Goal: Task Accomplishment & Management: Complete application form

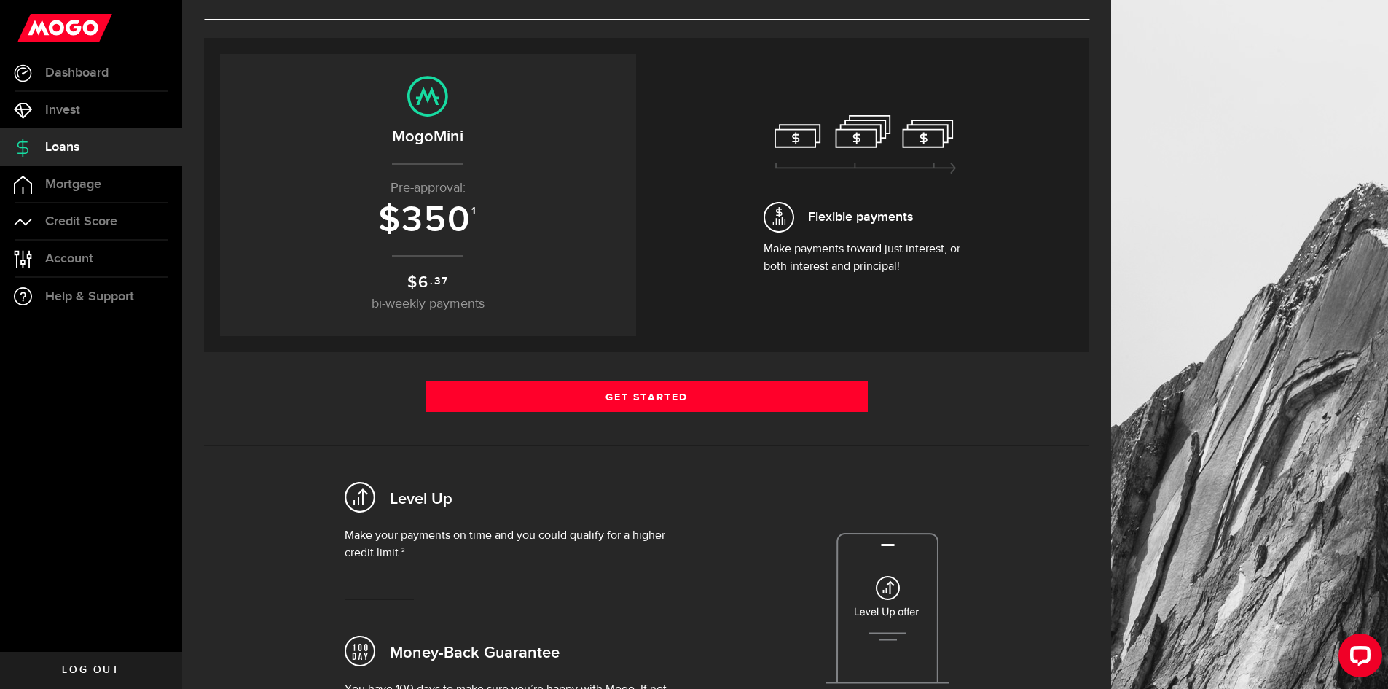
scroll to position [73, 0]
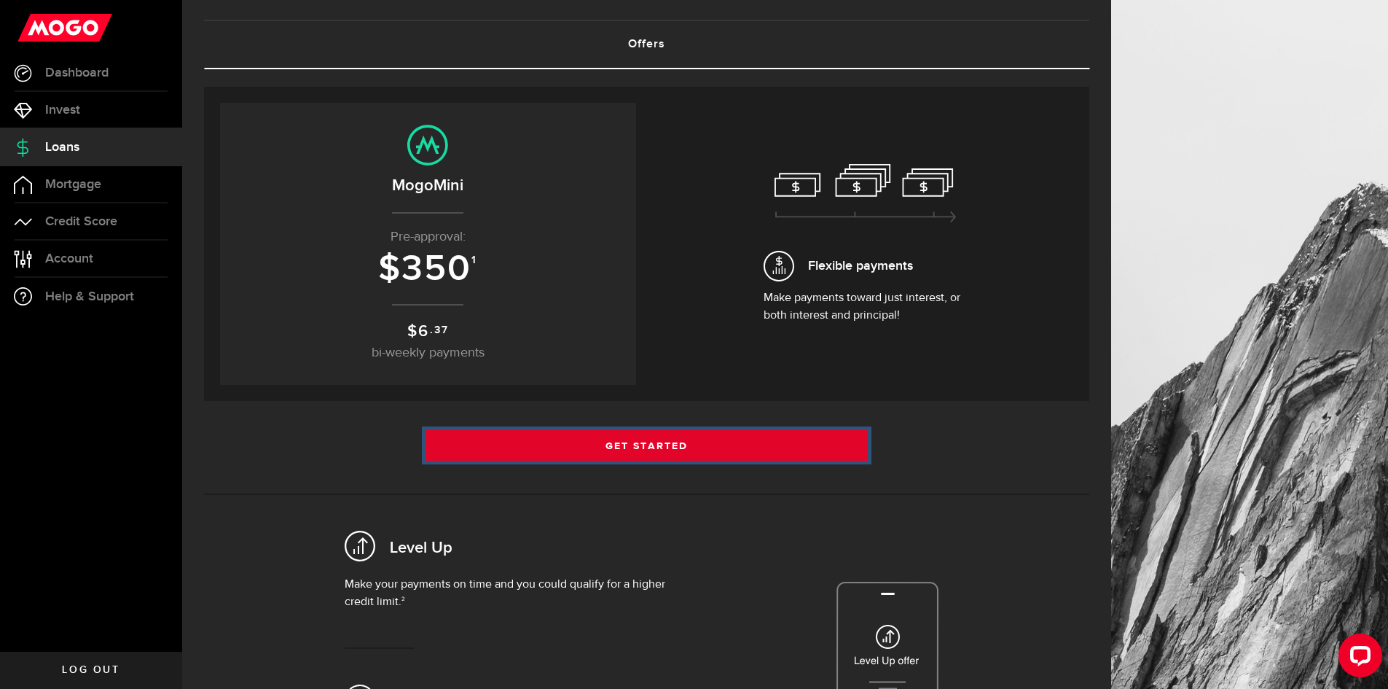
click at [636, 440] on link "Get Started" at bounding box center [647, 445] width 443 height 31
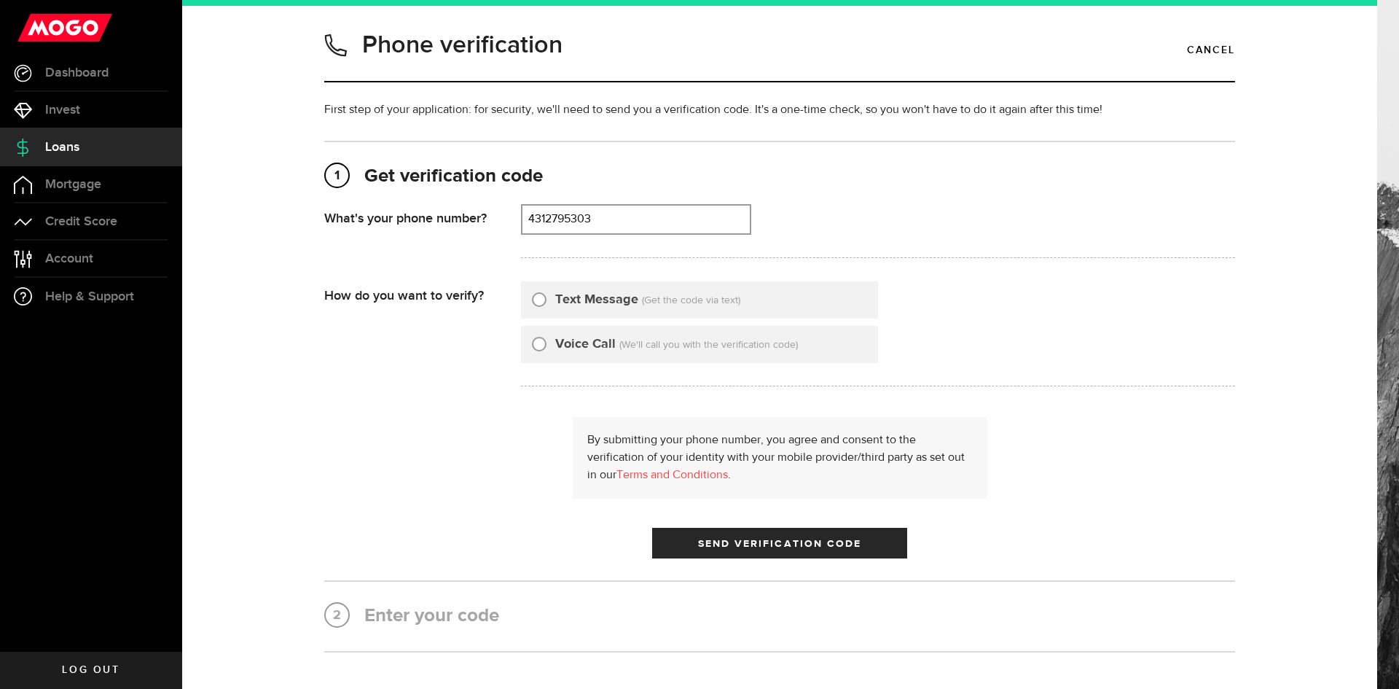
type input "4312795303"
click at [585, 303] on label "Text Message" at bounding box center [596, 300] width 83 height 20
click at [547, 303] on input "Text Message" at bounding box center [539, 297] width 15 height 15
radio input "true"
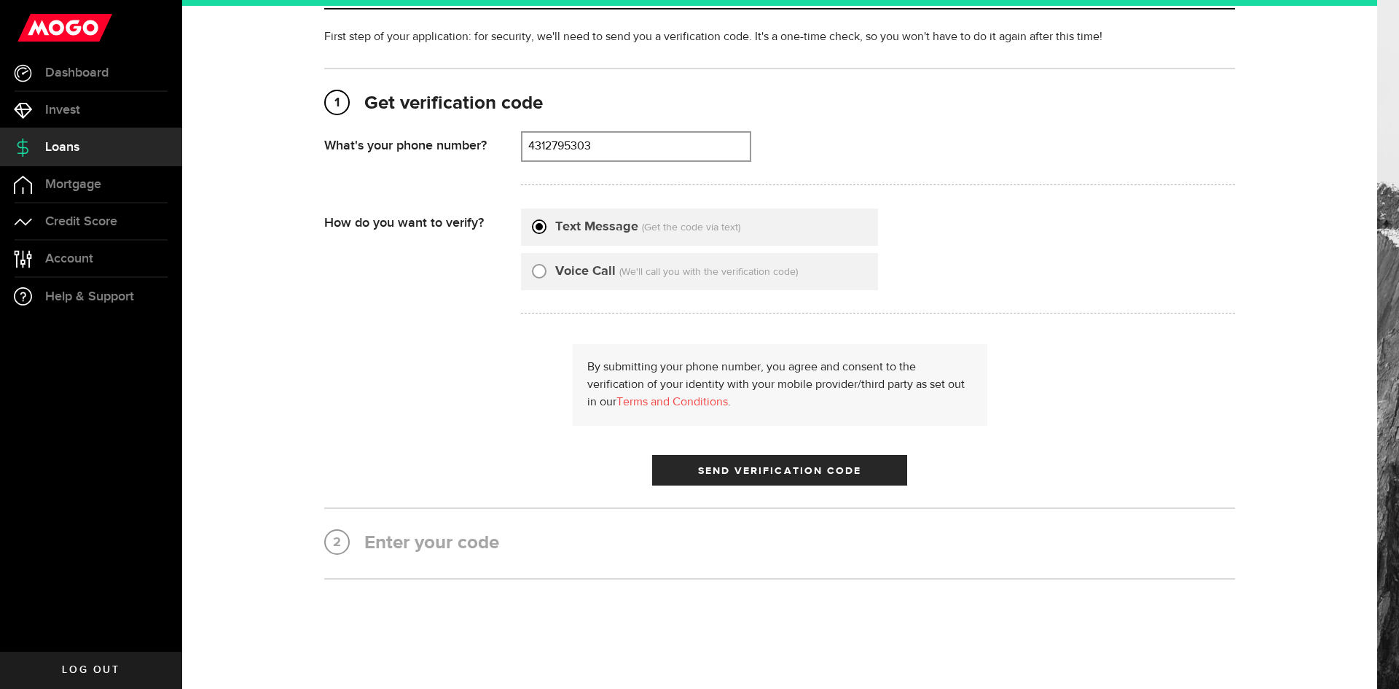
scroll to position [109, 0]
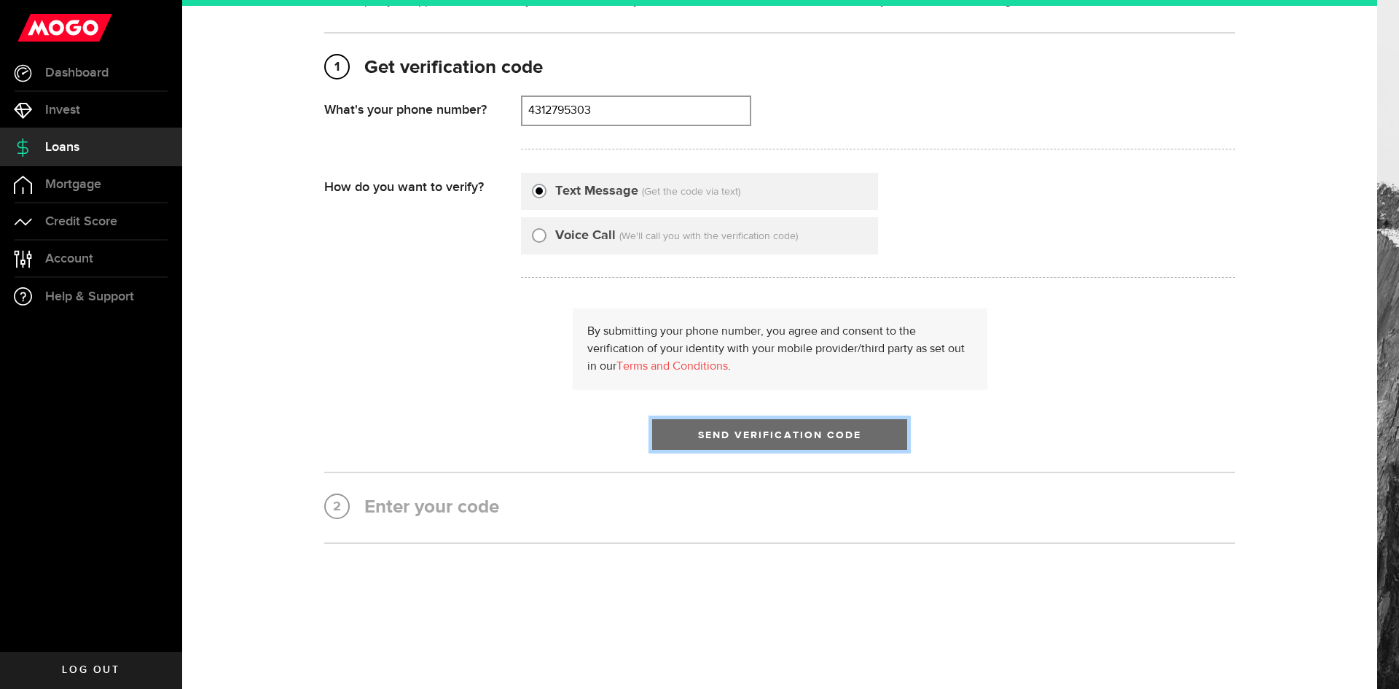
click at [764, 444] on button "Send Verification Code" at bounding box center [779, 434] width 255 height 31
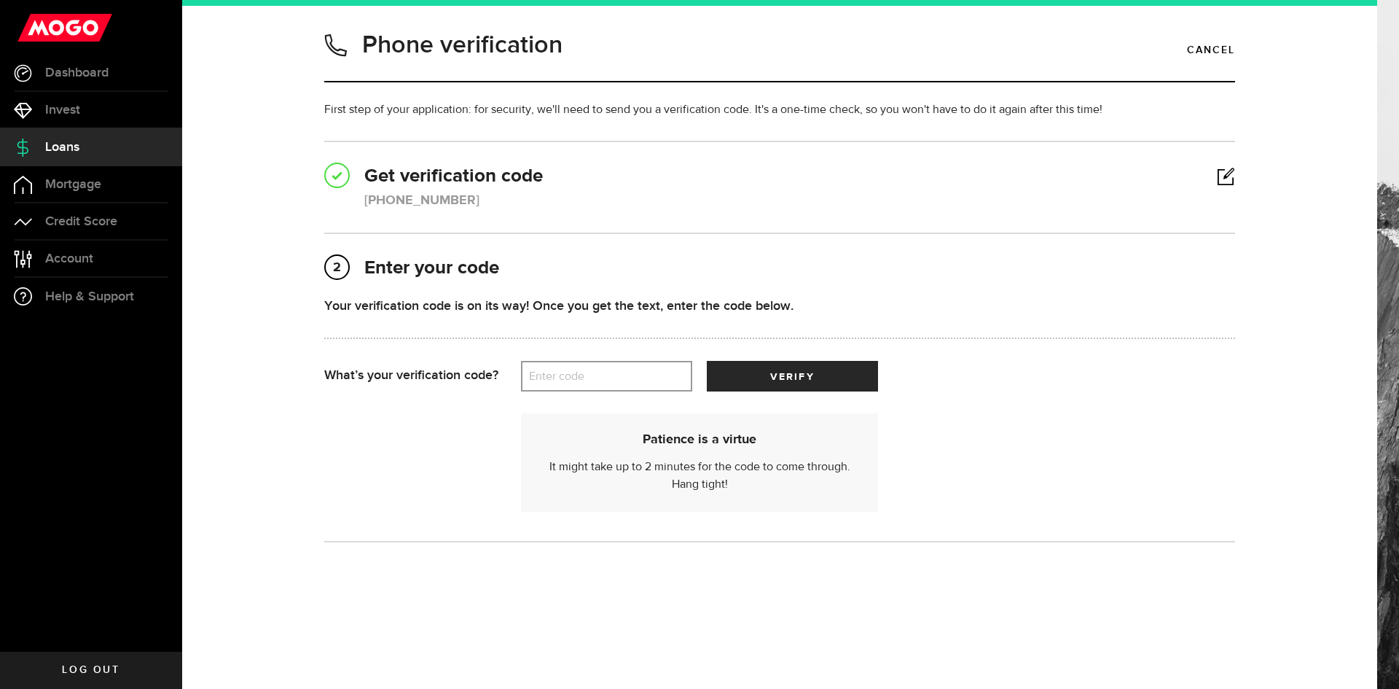
click at [622, 377] on label "Enter code" at bounding box center [606, 376] width 171 height 30
click at [622, 377] on input "Enter code" at bounding box center [606, 376] width 171 height 31
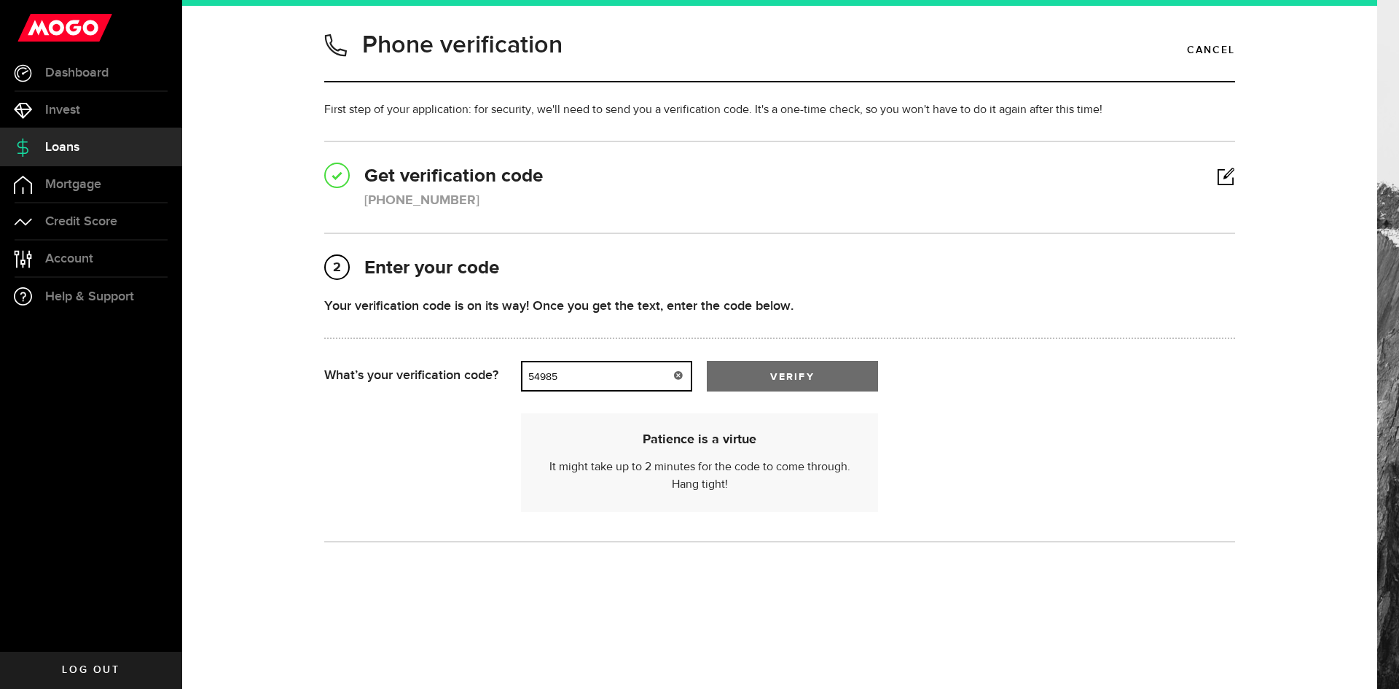
type input "54985"
click at [766, 379] on button "verify" at bounding box center [792, 376] width 171 height 31
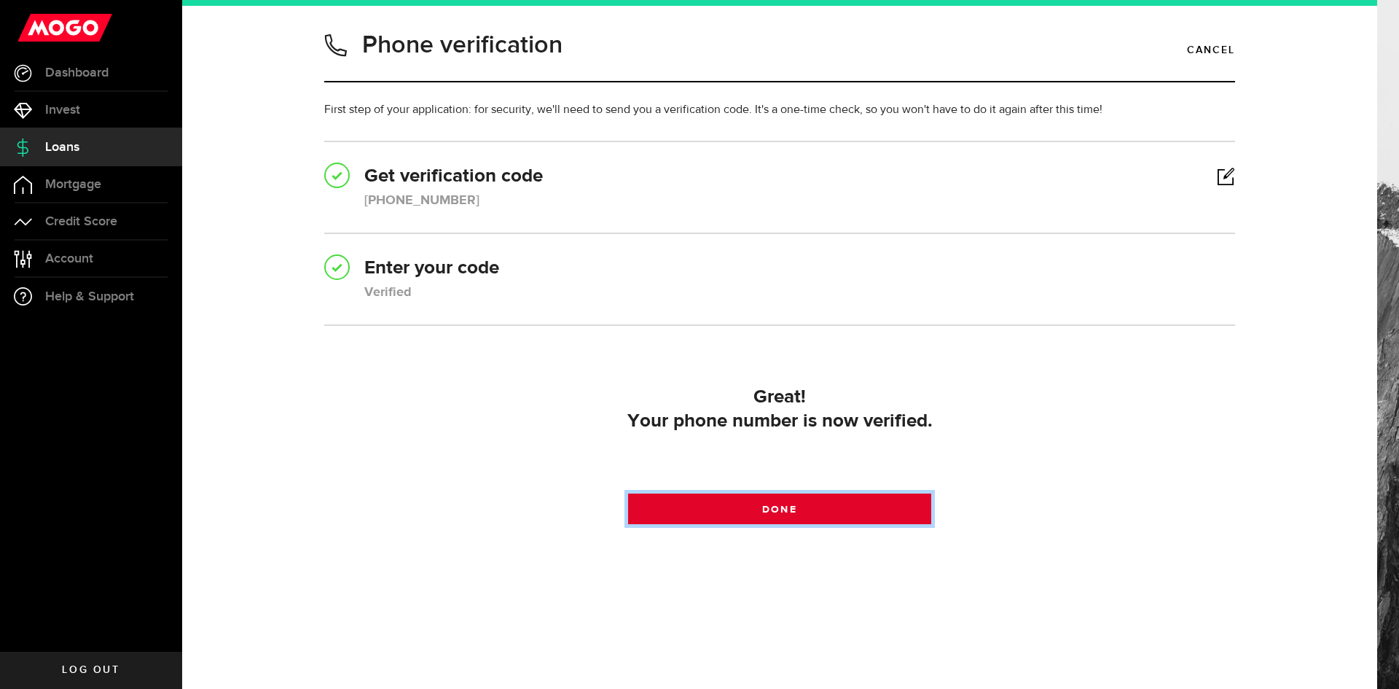
click at [765, 512] on span "Done" at bounding box center [779, 509] width 34 height 10
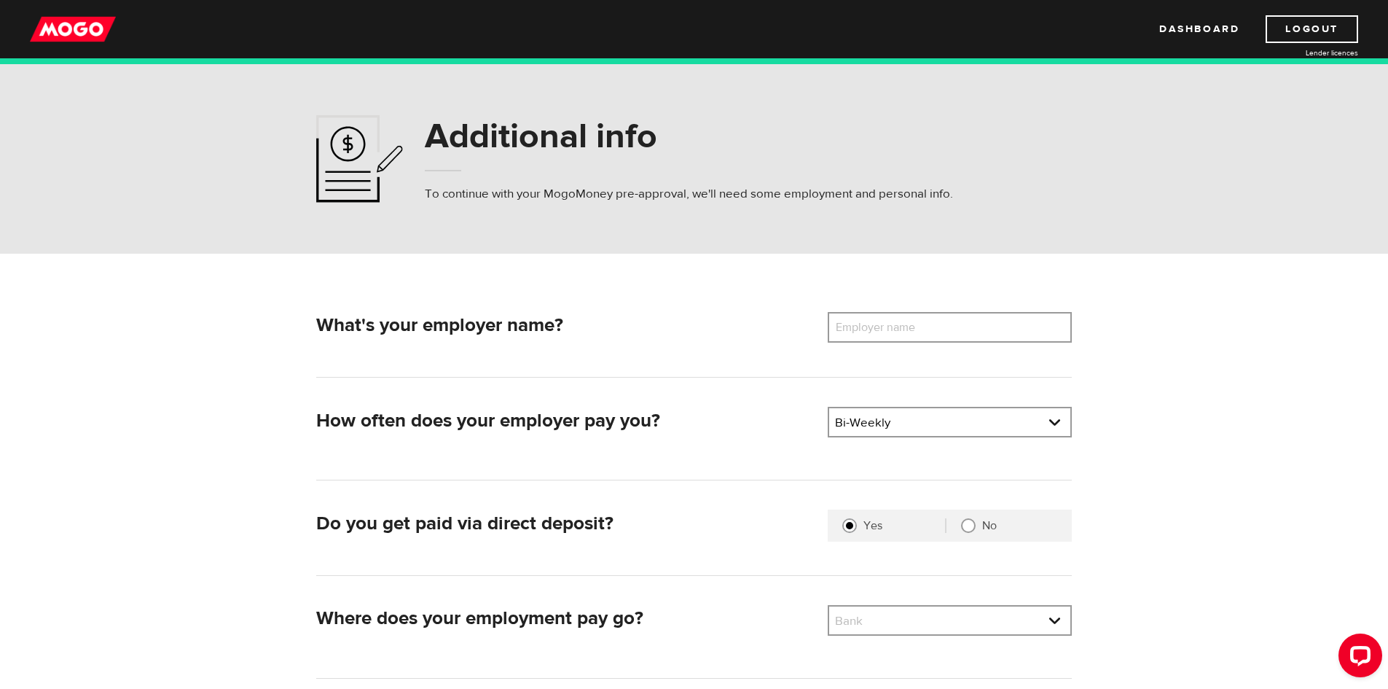
click at [854, 321] on label "Employer name" at bounding box center [886, 327] width 117 height 31
click at [854, 321] on input "Employer name" at bounding box center [950, 327] width 244 height 31
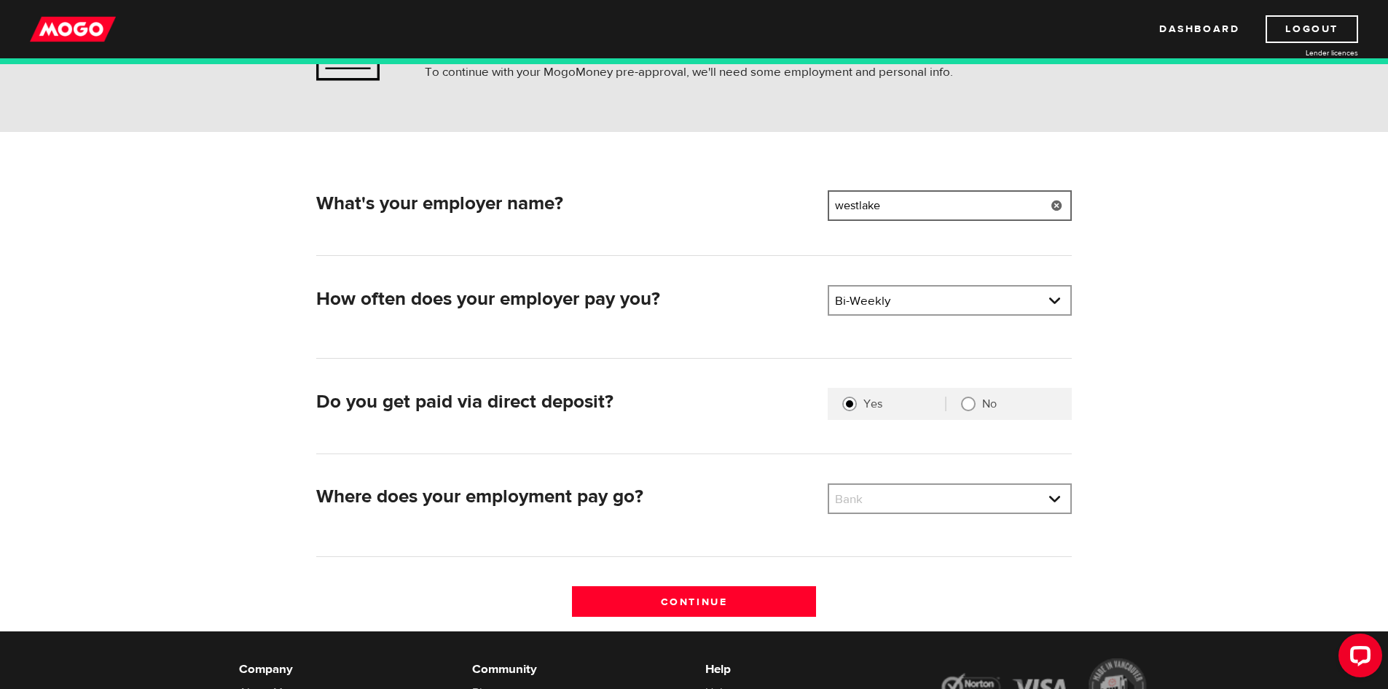
scroll to position [170, 0]
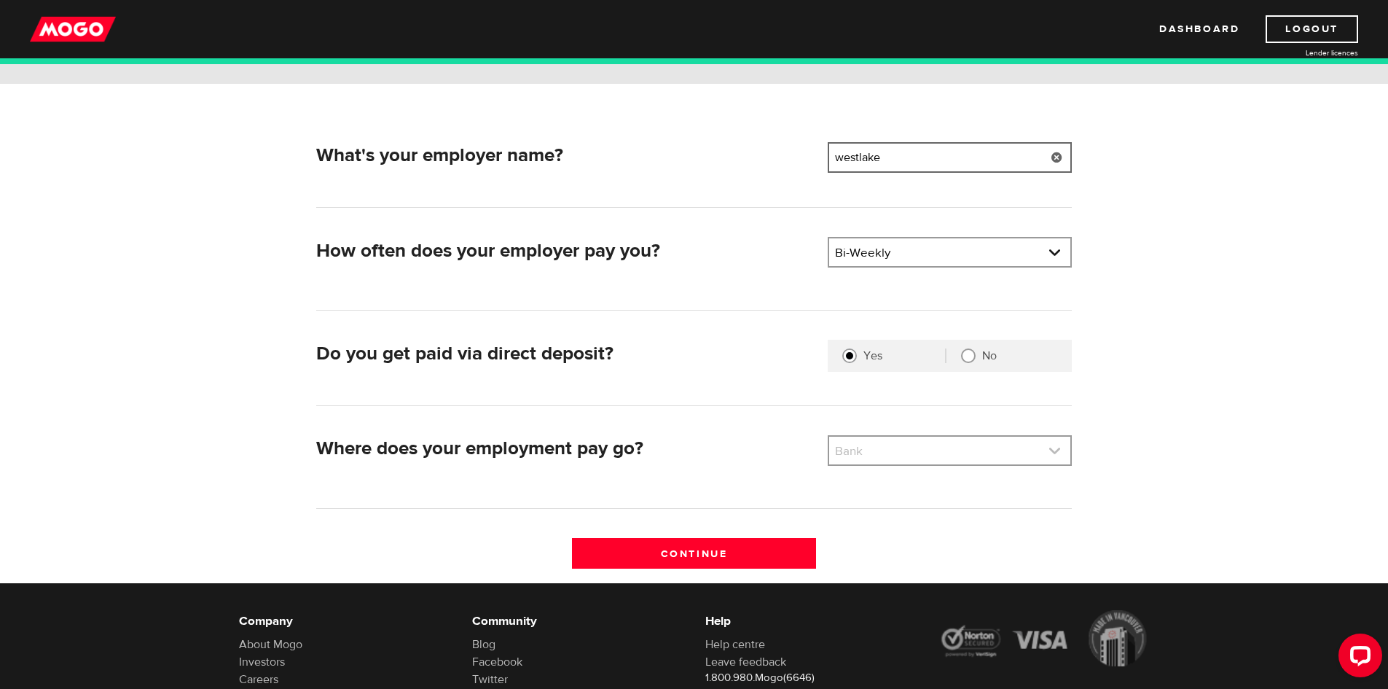
type input "westlake"
click at [876, 454] on link at bounding box center [949, 450] width 241 height 28
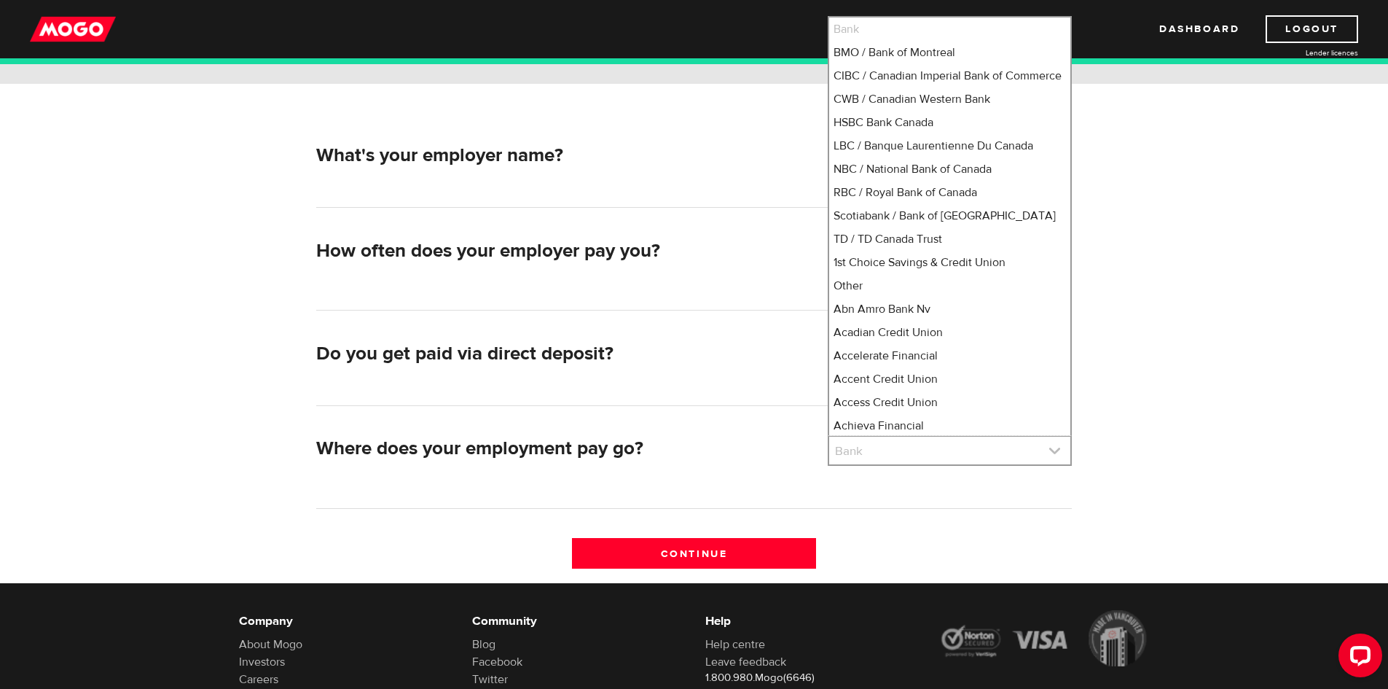
click at [874, 453] on link at bounding box center [949, 450] width 241 height 28
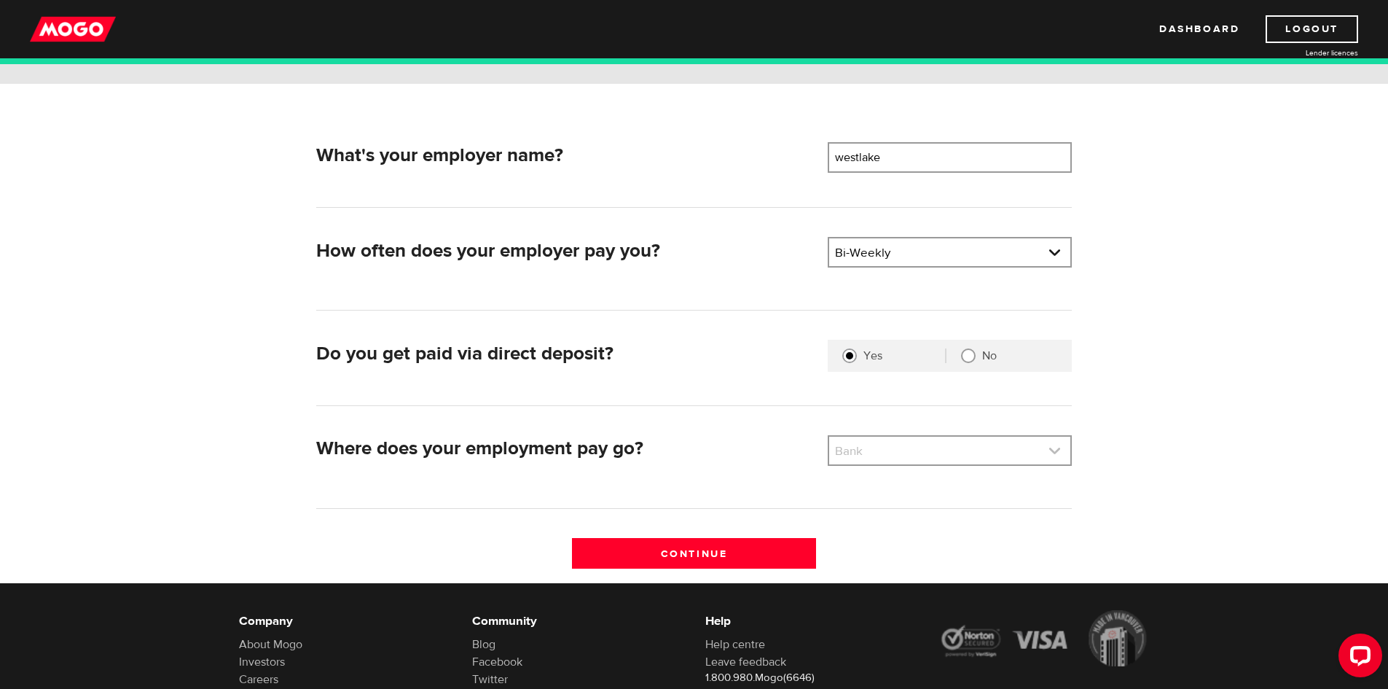
click at [874, 453] on link at bounding box center [949, 450] width 241 height 28
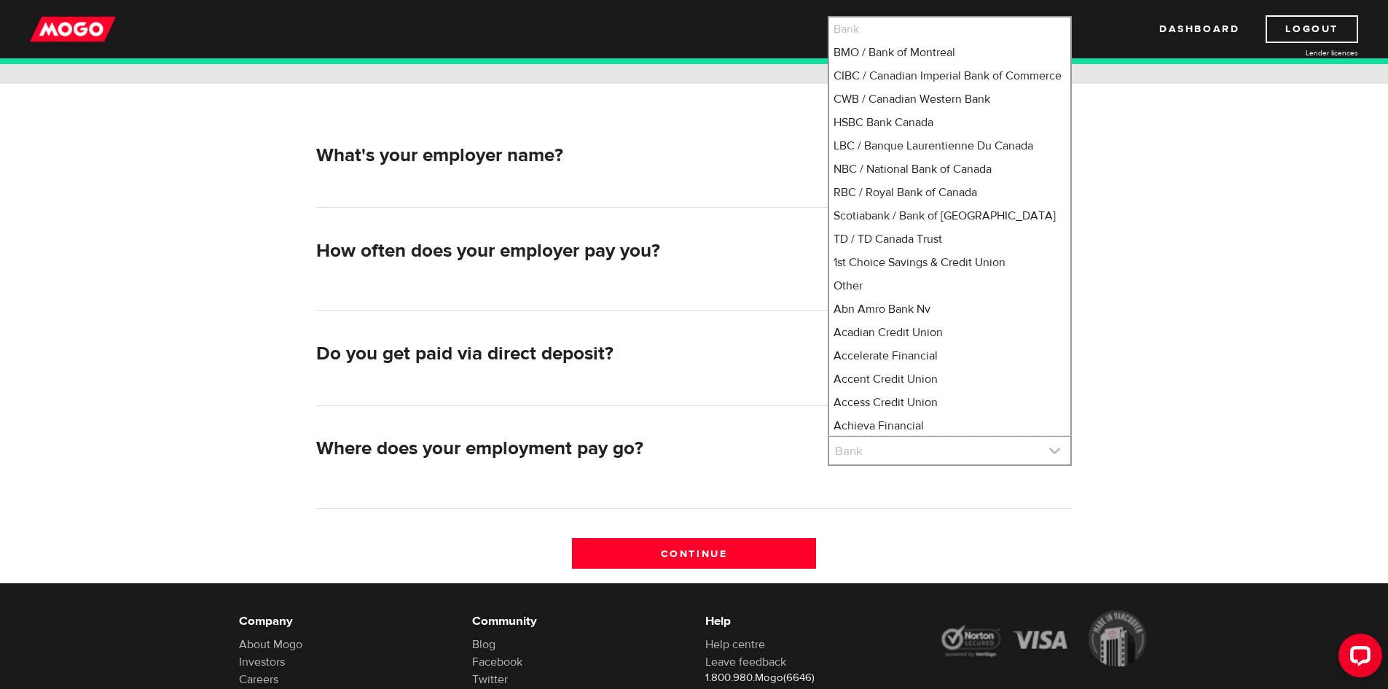
click at [874, 453] on link at bounding box center [949, 450] width 241 height 28
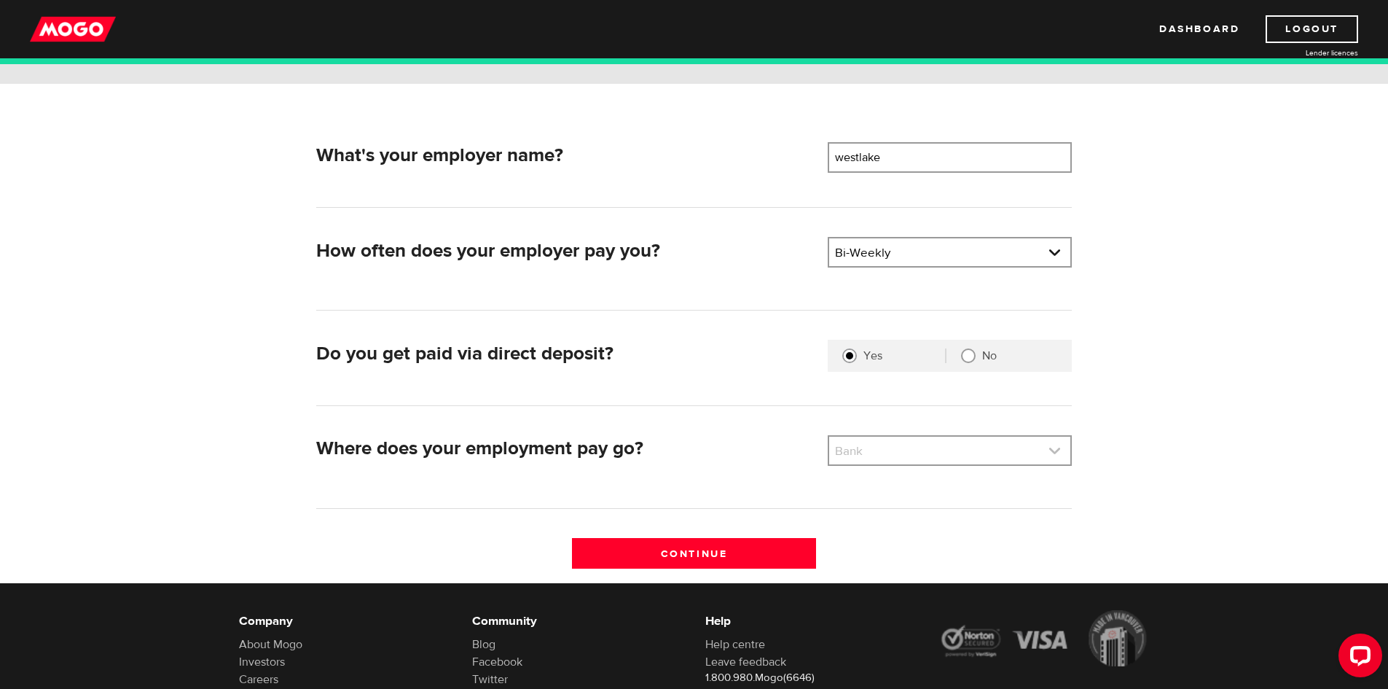
click at [874, 453] on link at bounding box center [949, 450] width 241 height 28
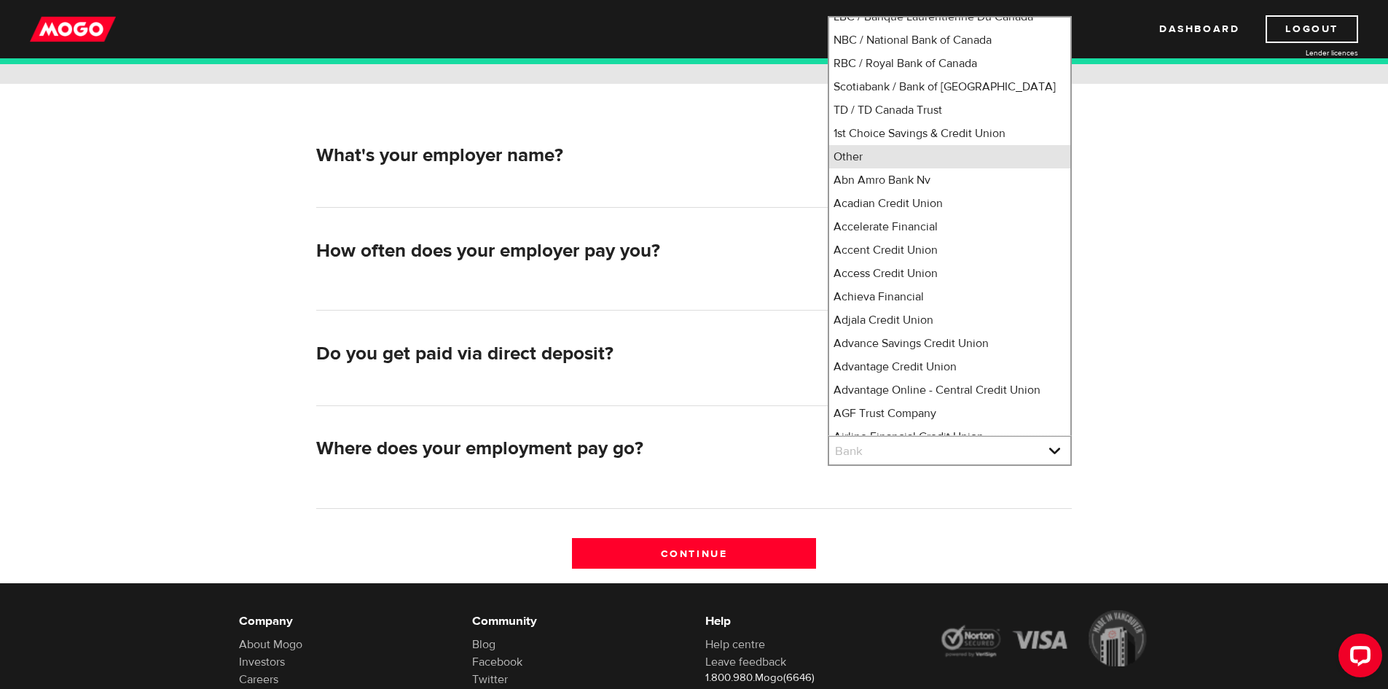
scroll to position [0, 0]
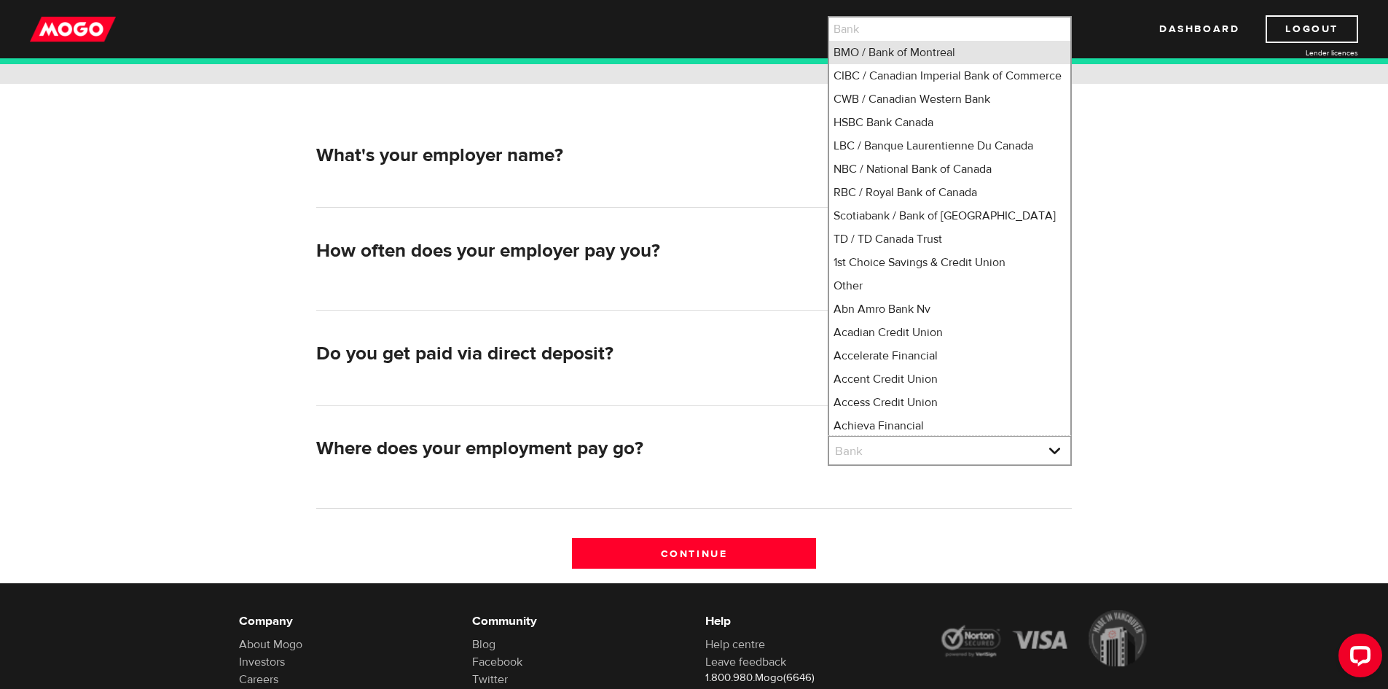
click at [878, 55] on li "BMO / Bank of Montreal" at bounding box center [949, 52] width 241 height 23
select select "1"
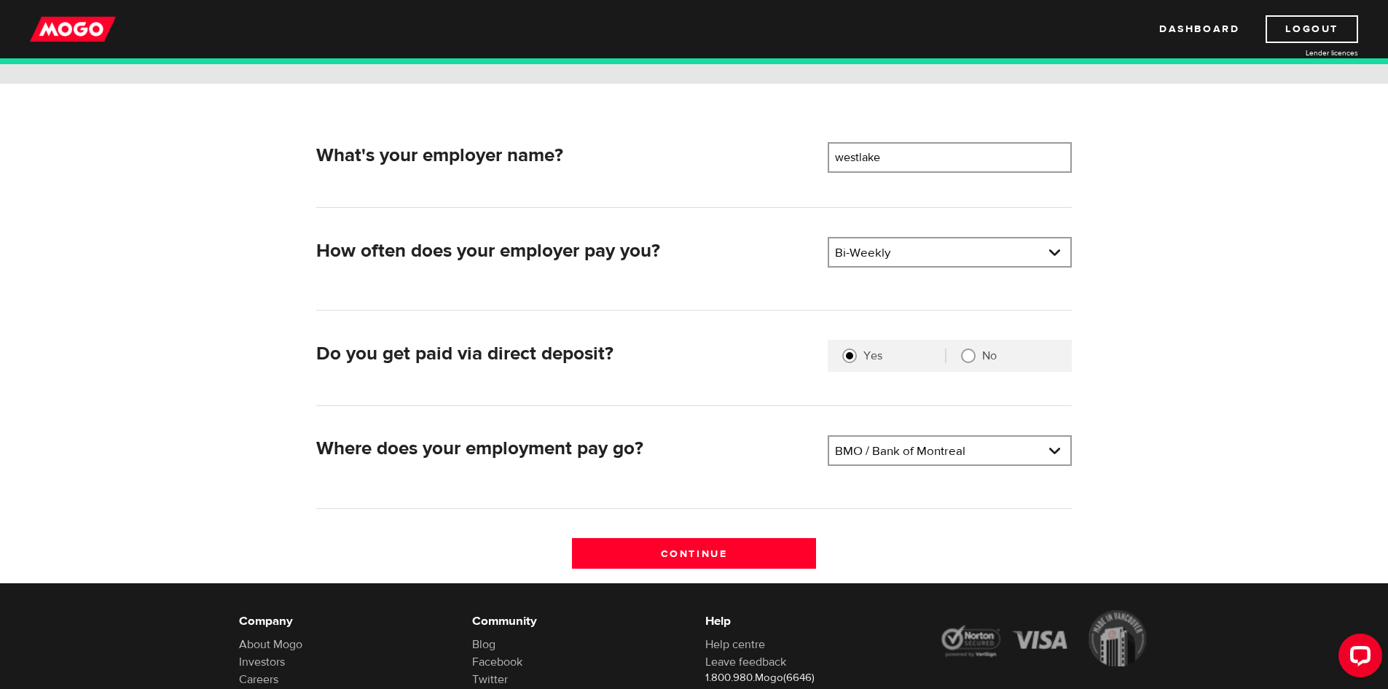
click at [761, 571] on div "Continue" at bounding box center [693, 560] width 767 height 45
click at [758, 555] on input "Continue" at bounding box center [694, 553] width 244 height 31
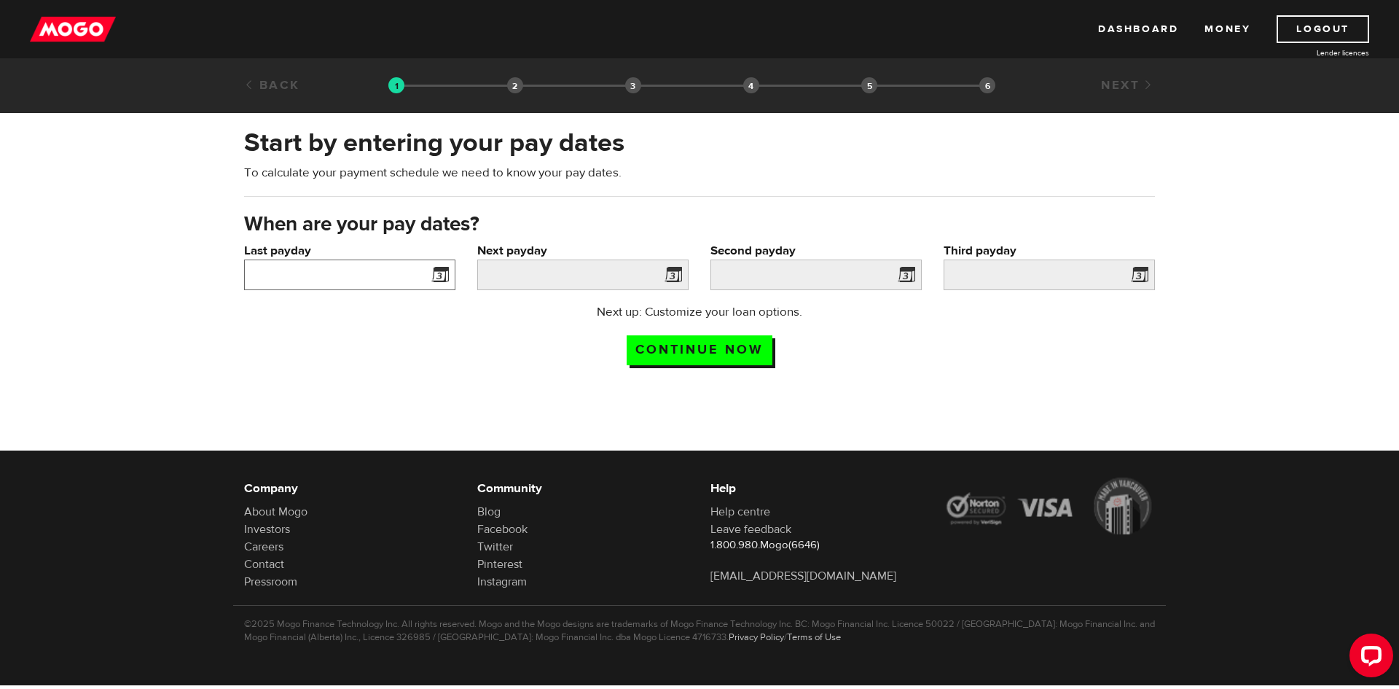
click at [321, 271] on input "Last payday" at bounding box center [349, 274] width 211 height 31
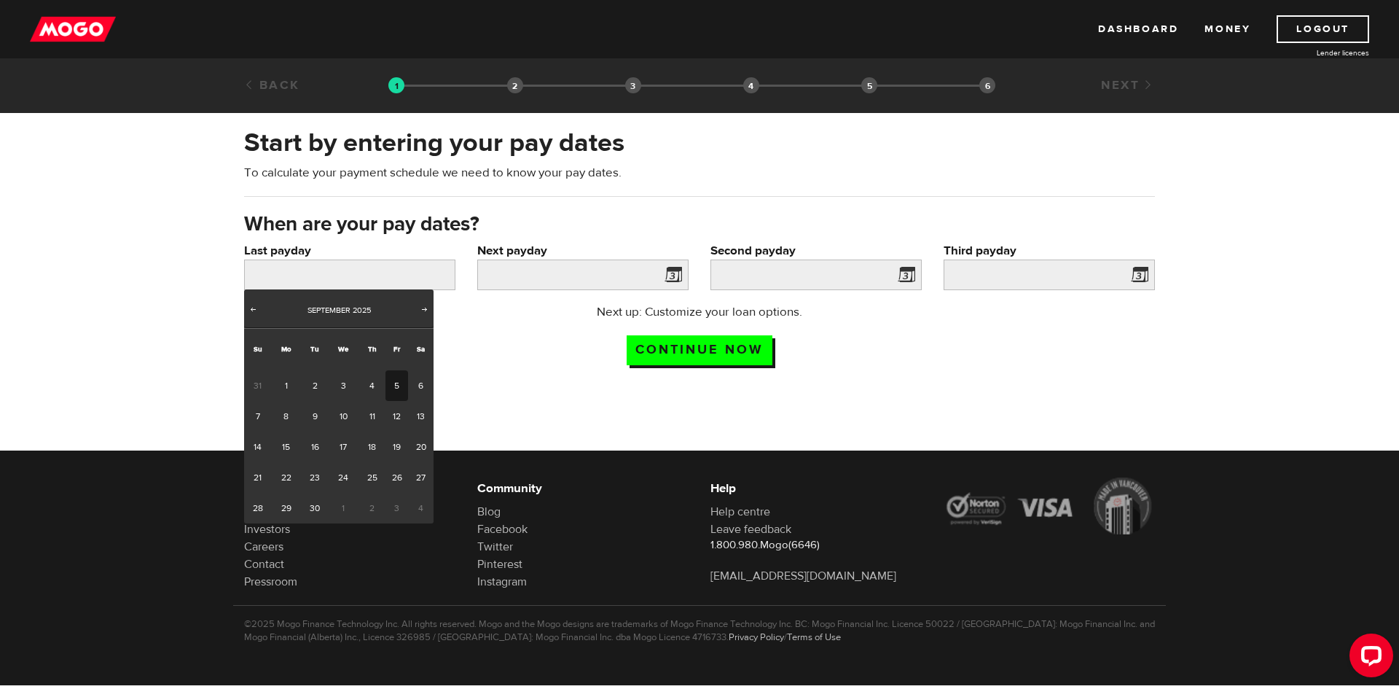
click at [392, 384] on link "5" at bounding box center [396, 385] width 23 height 31
type input "2025/09/05"
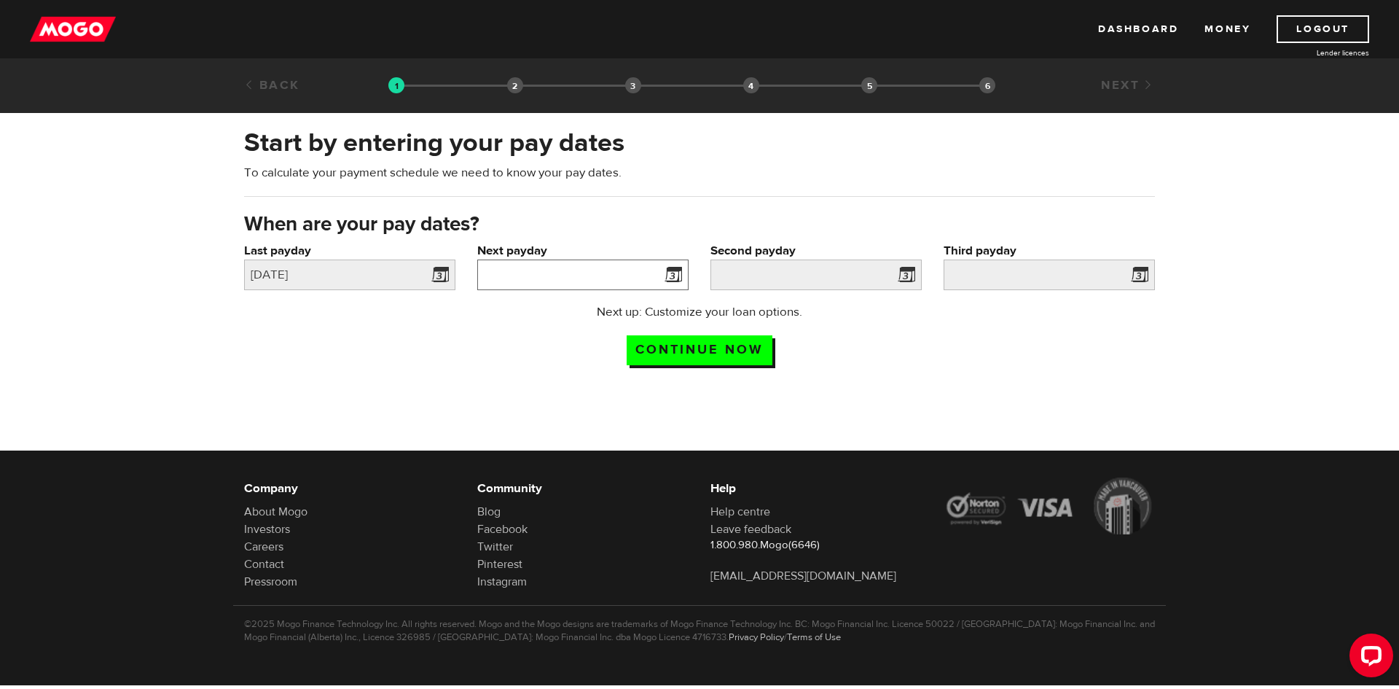
click at [512, 279] on input "Next payday" at bounding box center [582, 274] width 211 height 31
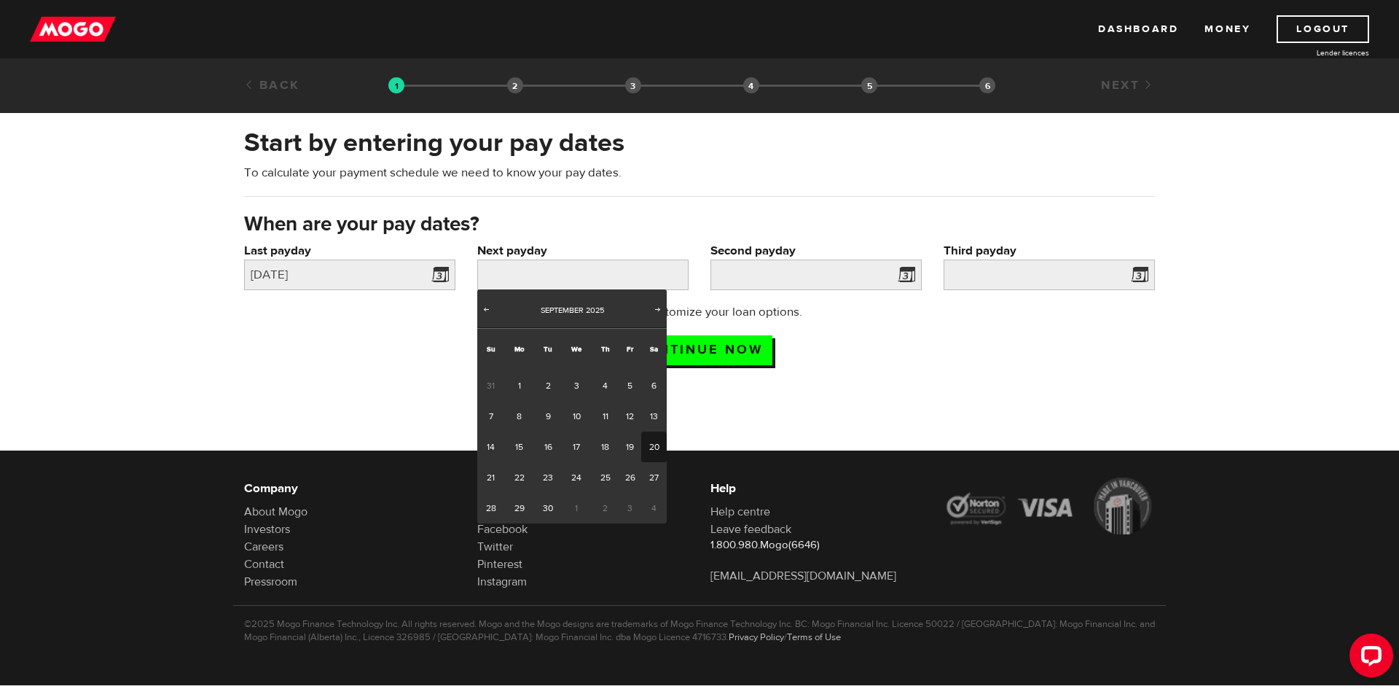
click at [645, 455] on link "20" at bounding box center [654, 446] width 26 height 31
type input "2025/09/20"
type input "2025/10/4"
type input "2025/10/18"
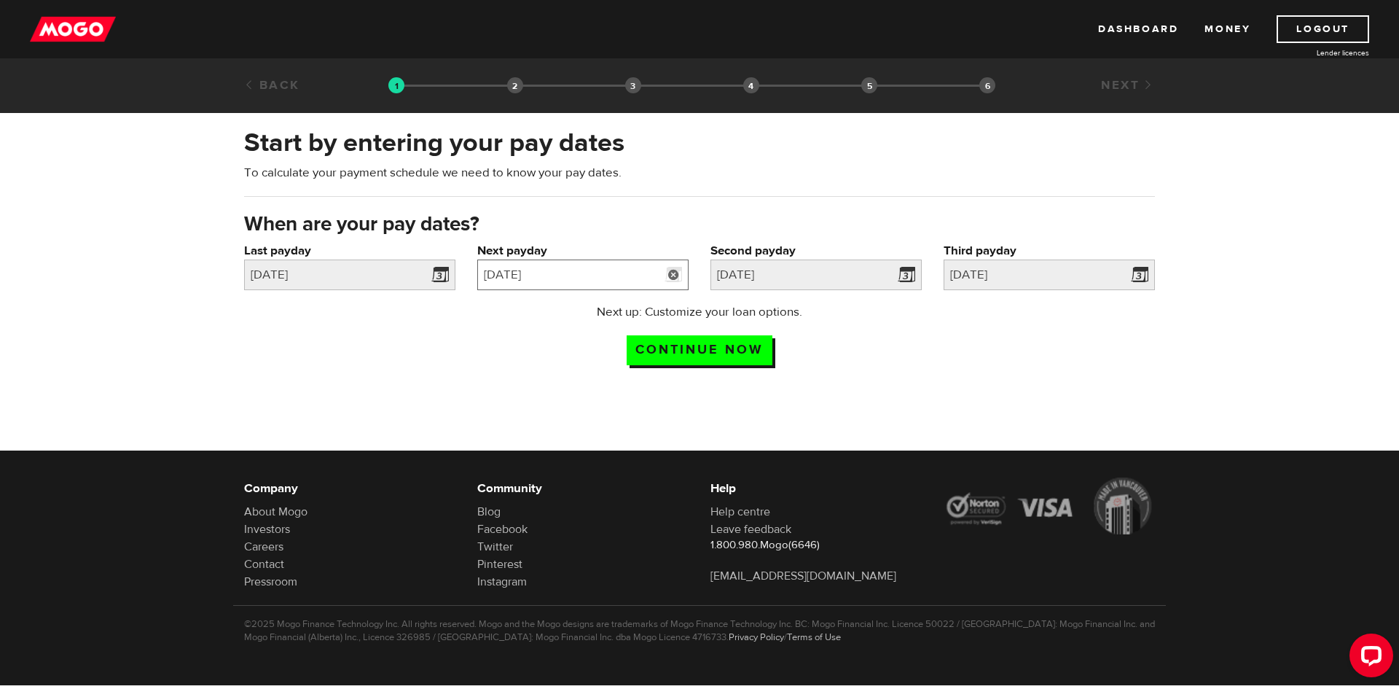
click at [618, 269] on input "2025/09/20" at bounding box center [582, 274] width 211 height 31
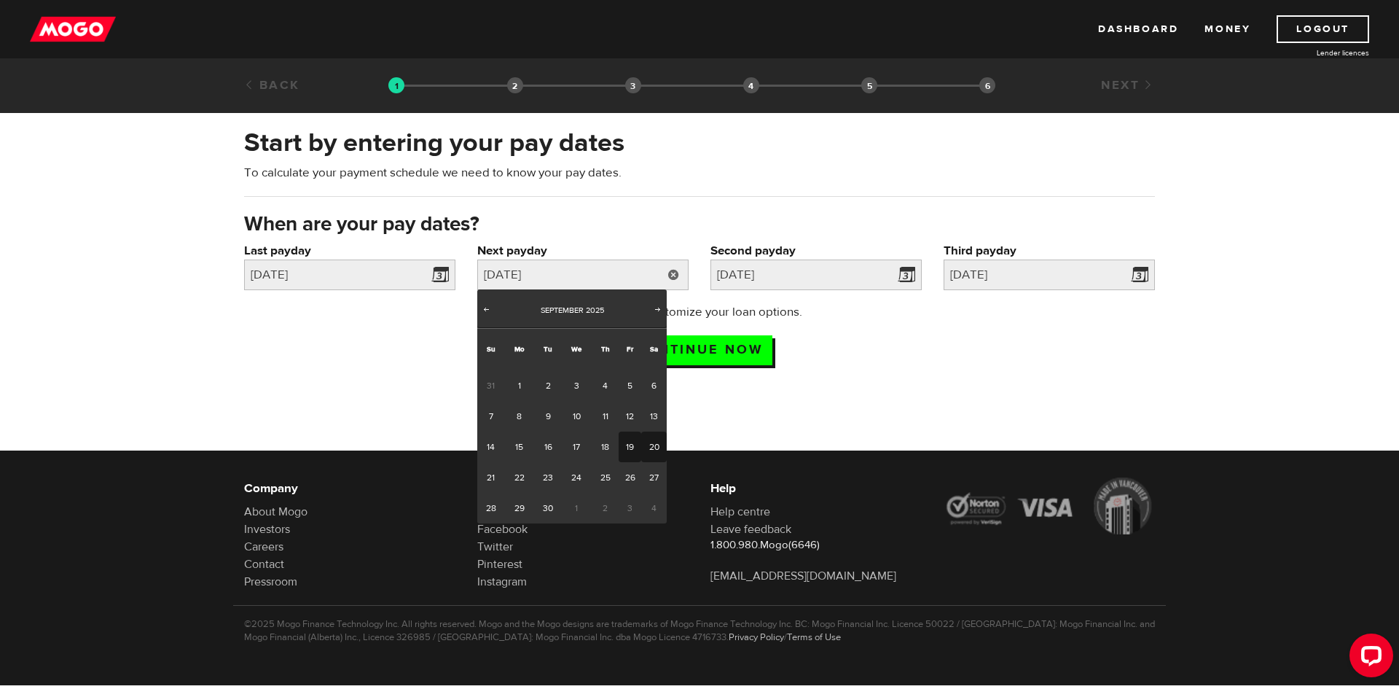
click at [632, 442] on link "19" at bounding box center [630, 446] width 23 height 31
type input "2025/09/19"
type input "2025/10/3"
type input "2025/10/17"
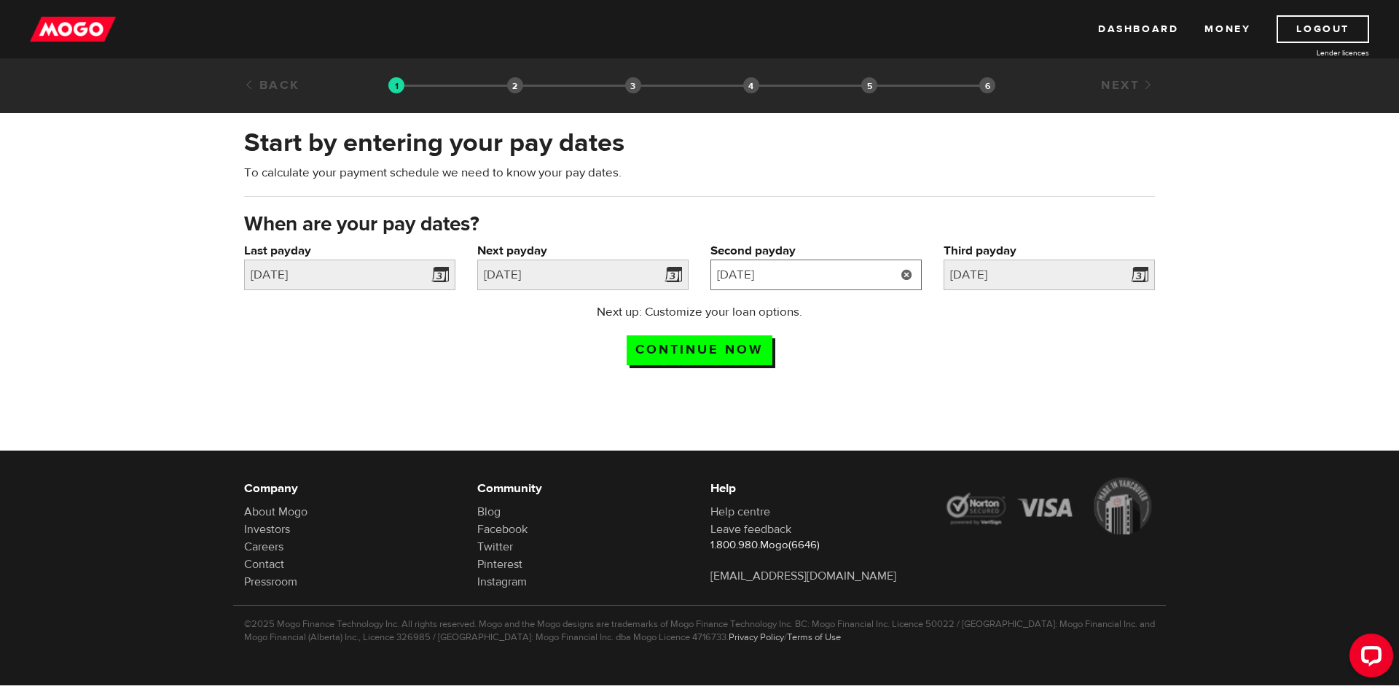
click at [755, 268] on input "2025/10/3" at bounding box center [815, 274] width 211 height 31
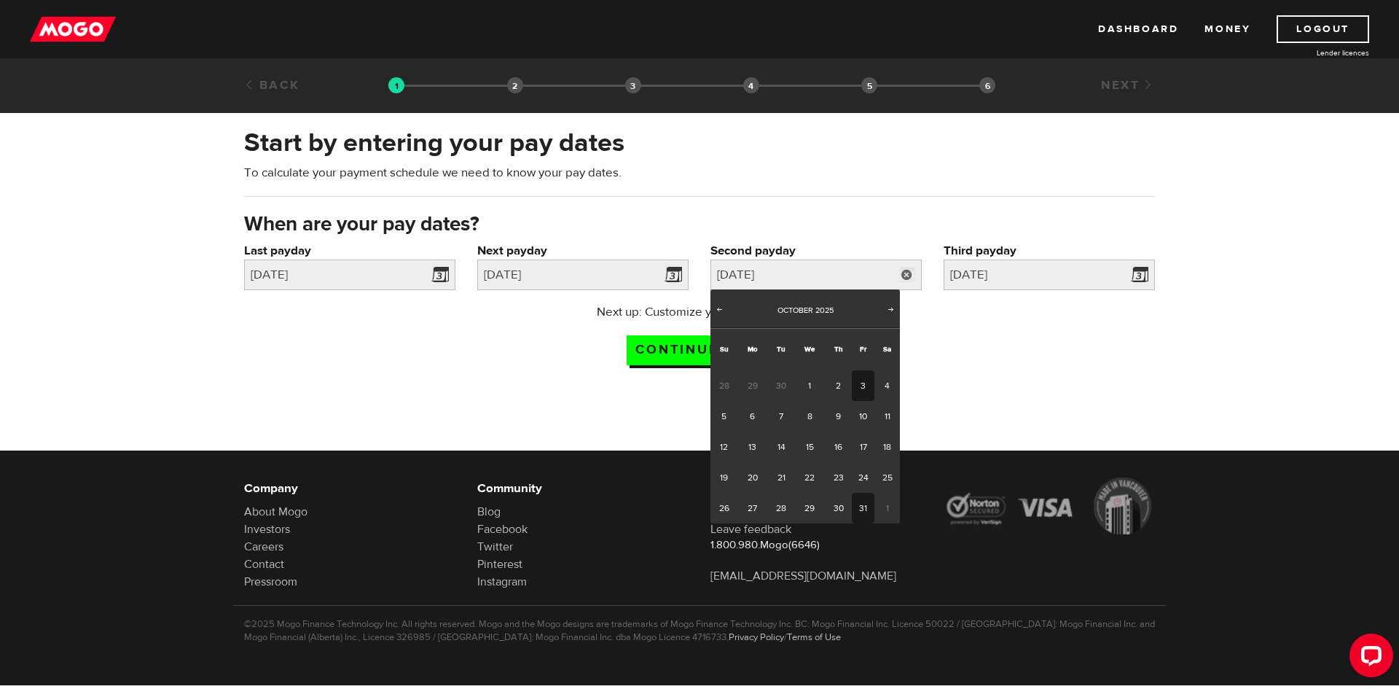
click at [866, 506] on link "31" at bounding box center [863, 508] width 23 height 31
type input "2025/10/31"
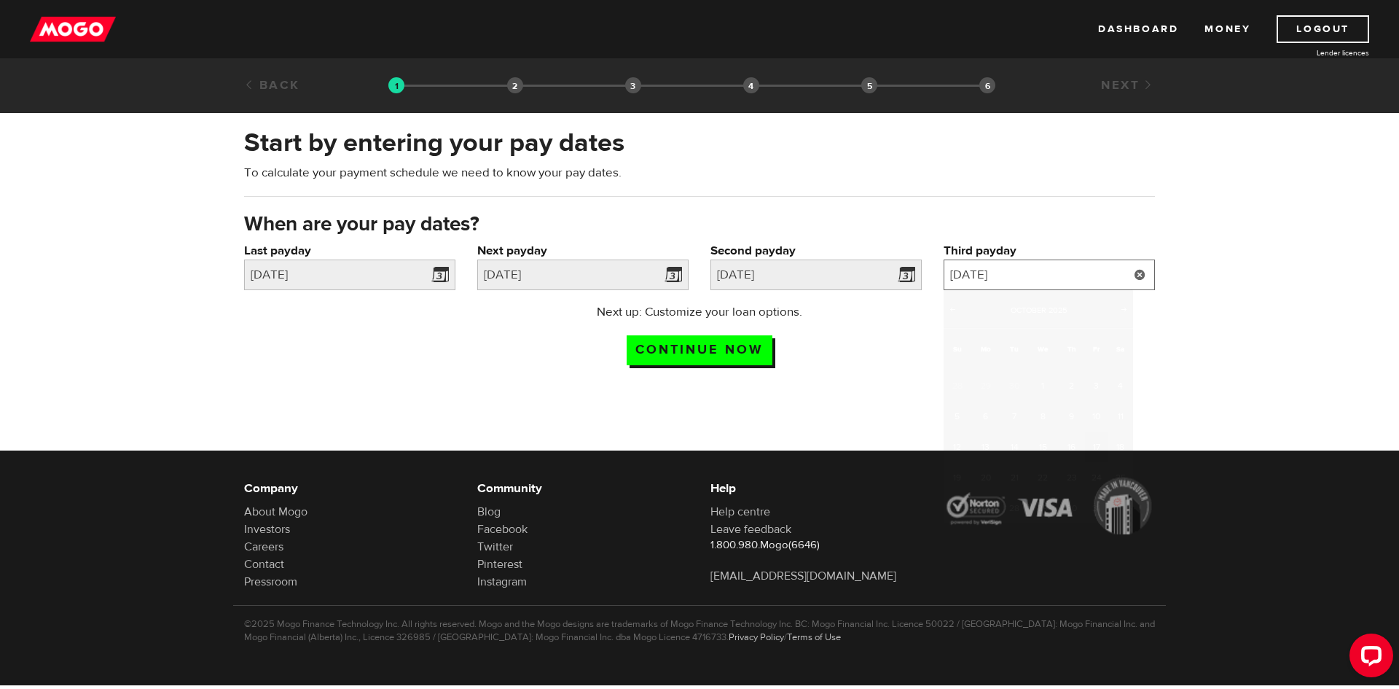
click at [1034, 275] on input "2025/10/17" at bounding box center [1049, 274] width 211 height 31
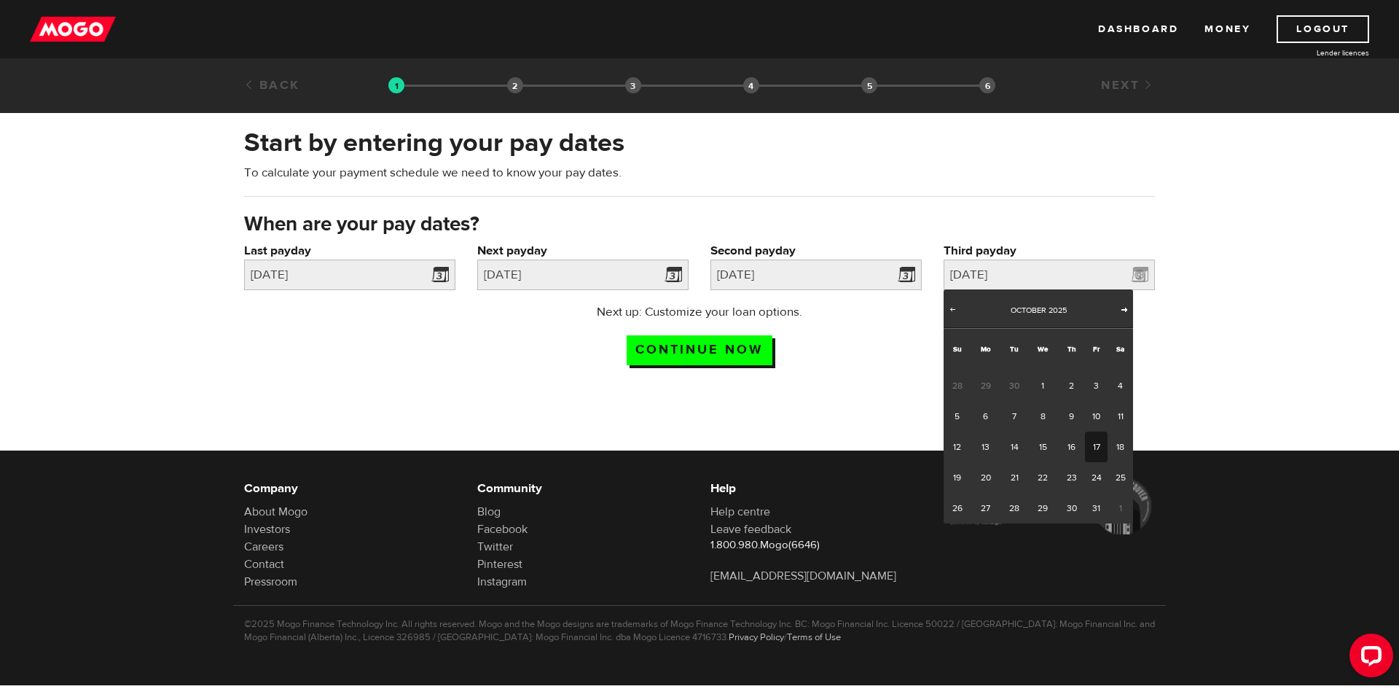
click at [1120, 305] on span "Next" at bounding box center [1125, 309] width 12 height 12
click at [950, 307] on span "Prev" at bounding box center [953, 309] width 12 height 12
click at [1132, 310] on link "Next" at bounding box center [1124, 310] width 15 height 15
click at [1096, 442] on link "14" at bounding box center [1096, 446] width 23 height 31
type input "2025/11/14"
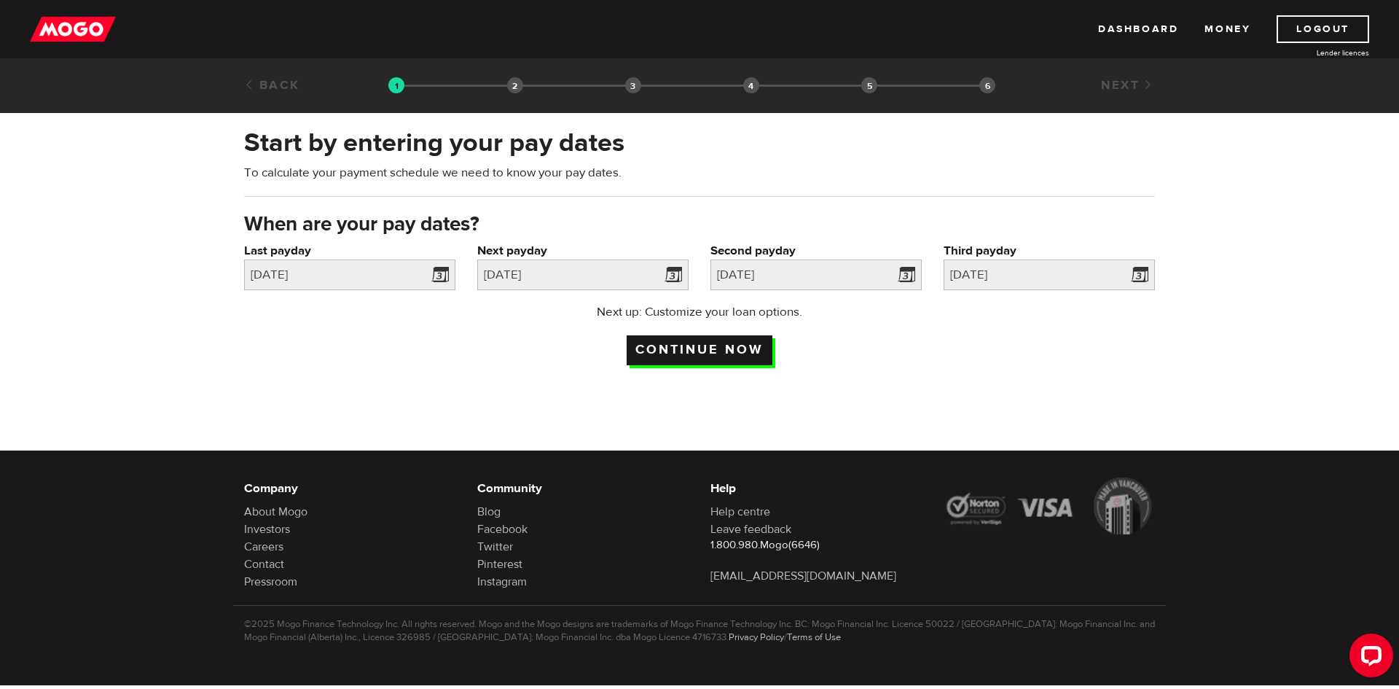
click at [669, 355] on input "Continue now" at bounding box center [700, 350] width 146 height 30
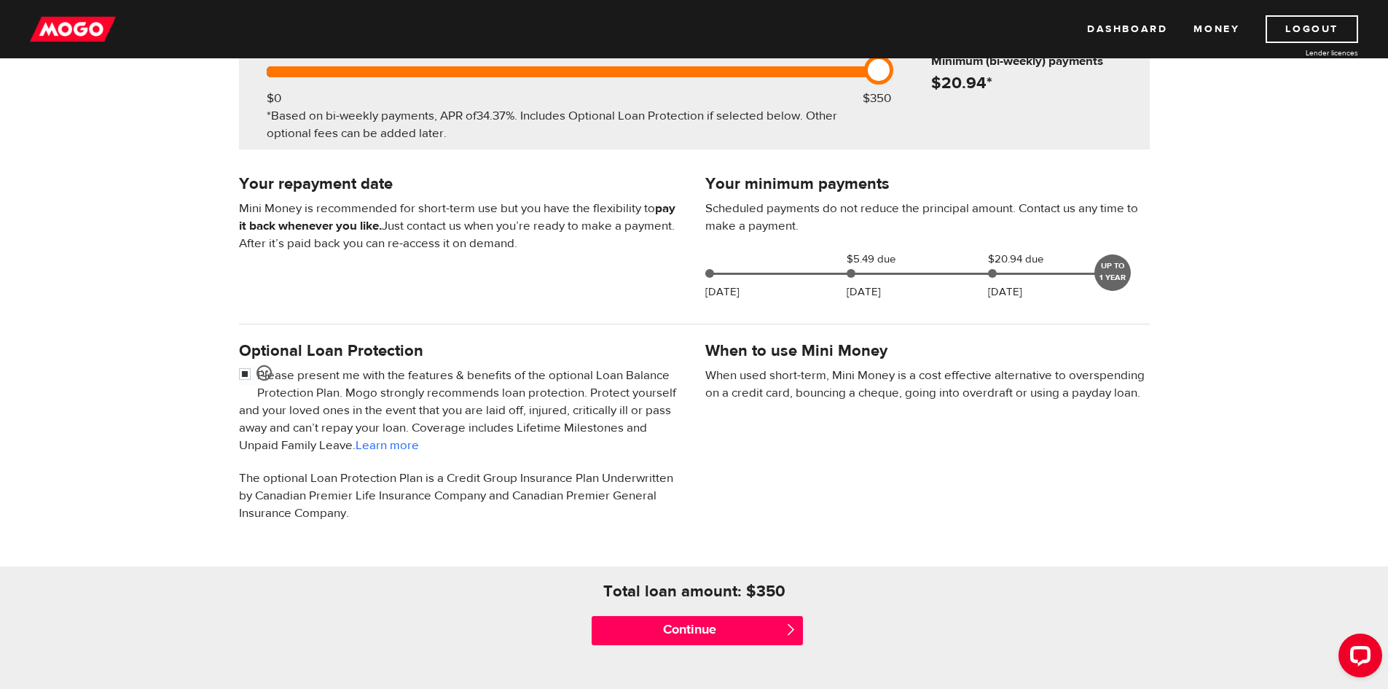
scroll to position [267, 0]
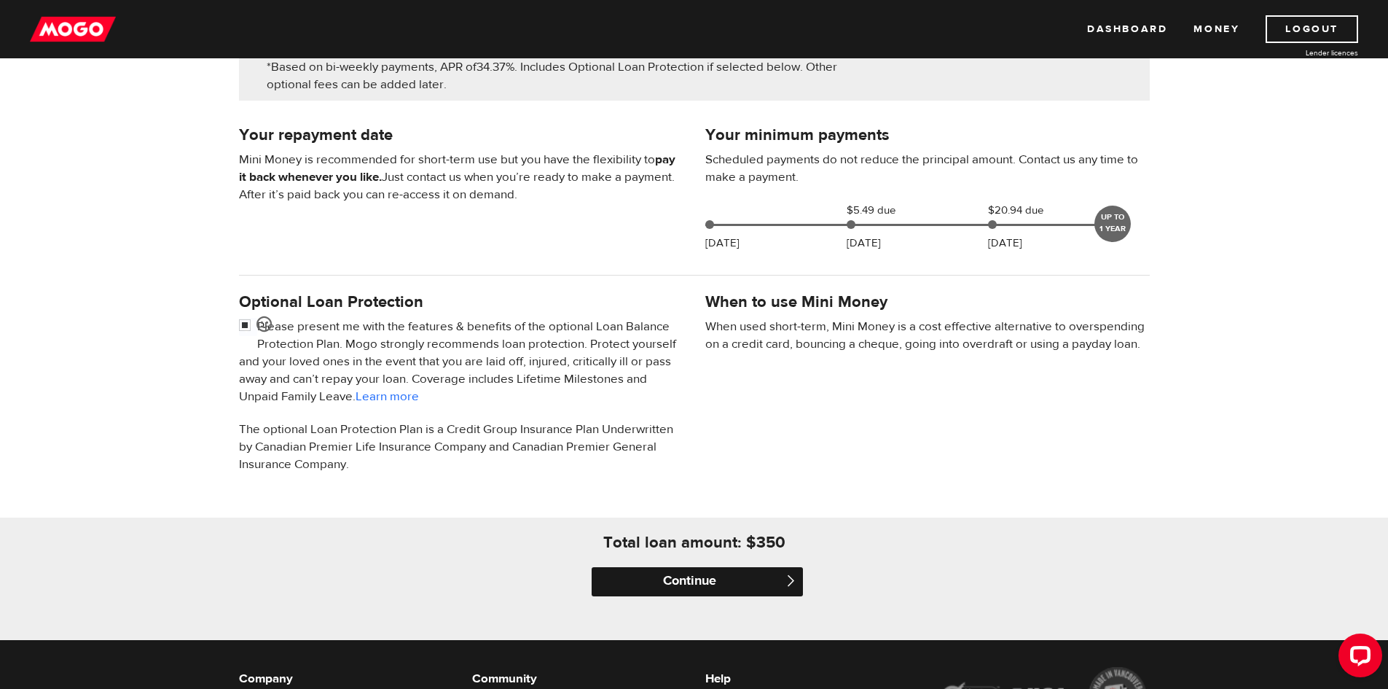
click at [721, 573] on input "Continue" at bounding box center [697, 581] width 211 height 29
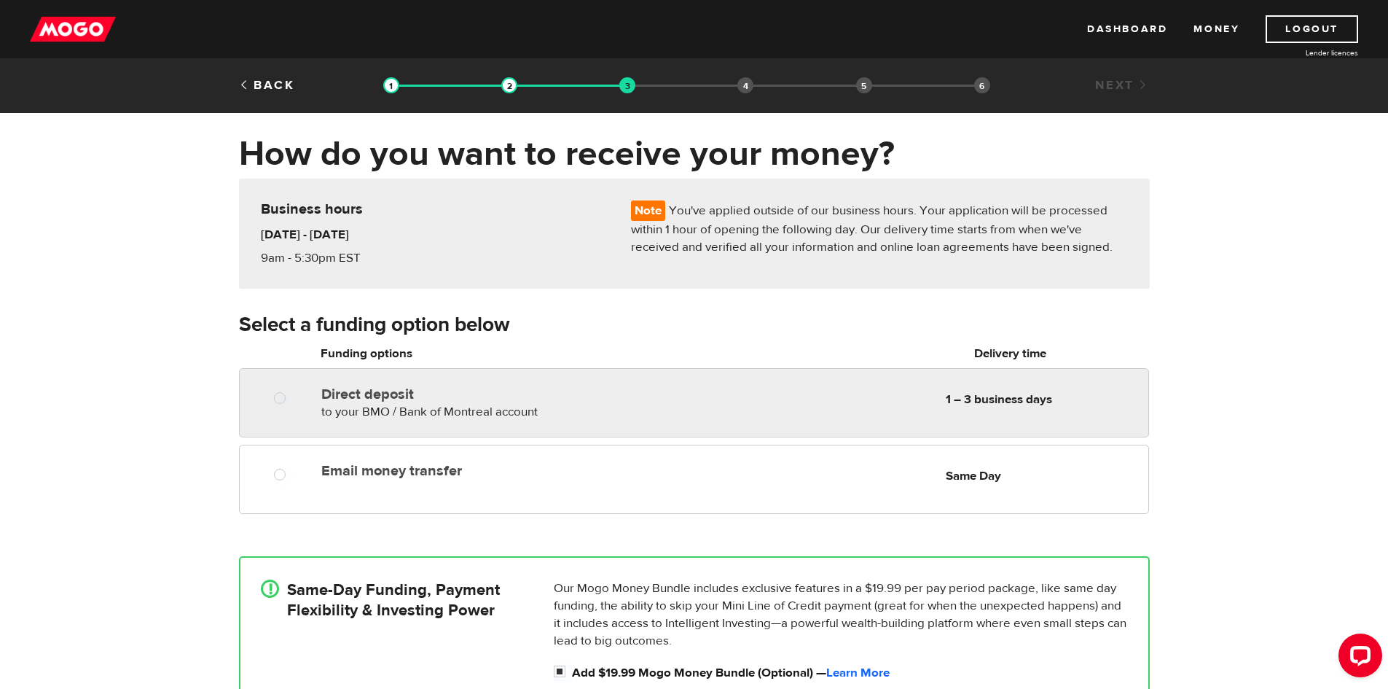
radio input "true"
click at [525, 391] on label "Direct deposit" at bounding box center [488, 393] width 335 height 17
click at [292, 391] on input "Direct deposit" at bounding box center [283, 400] width 18 height 18
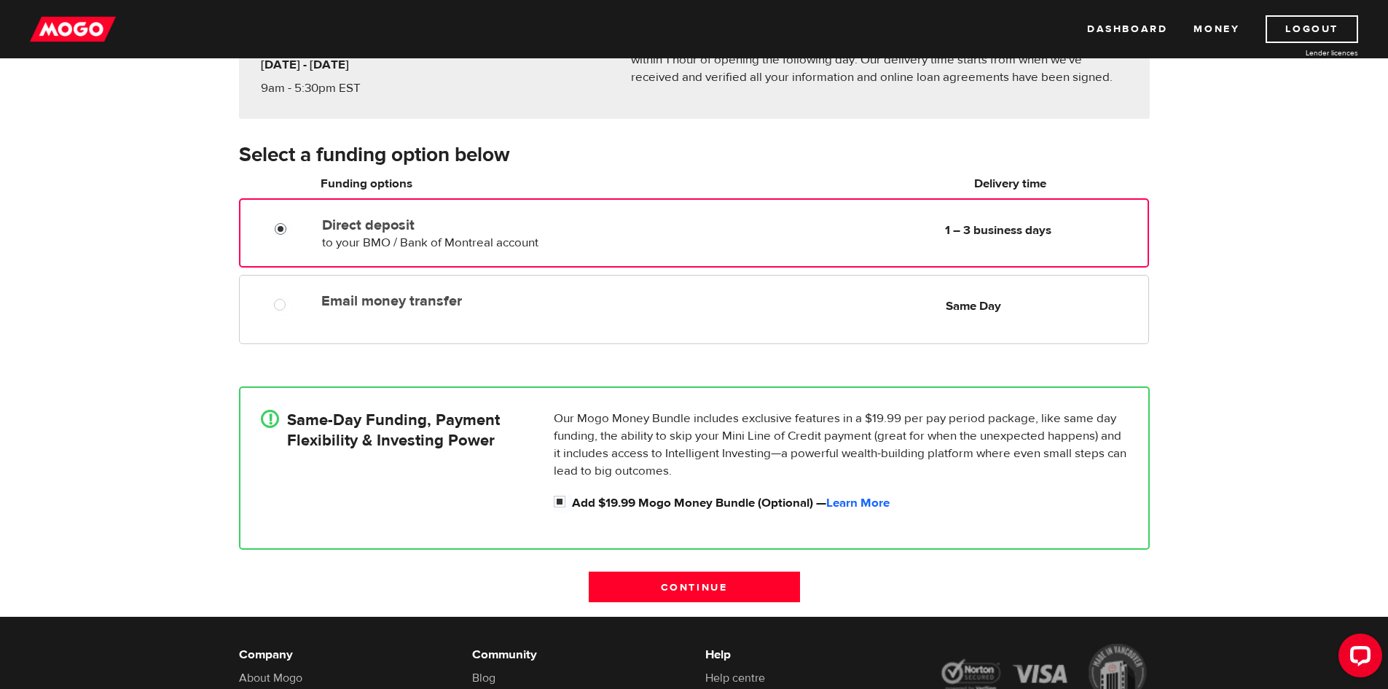
scroll to position [195, 0]
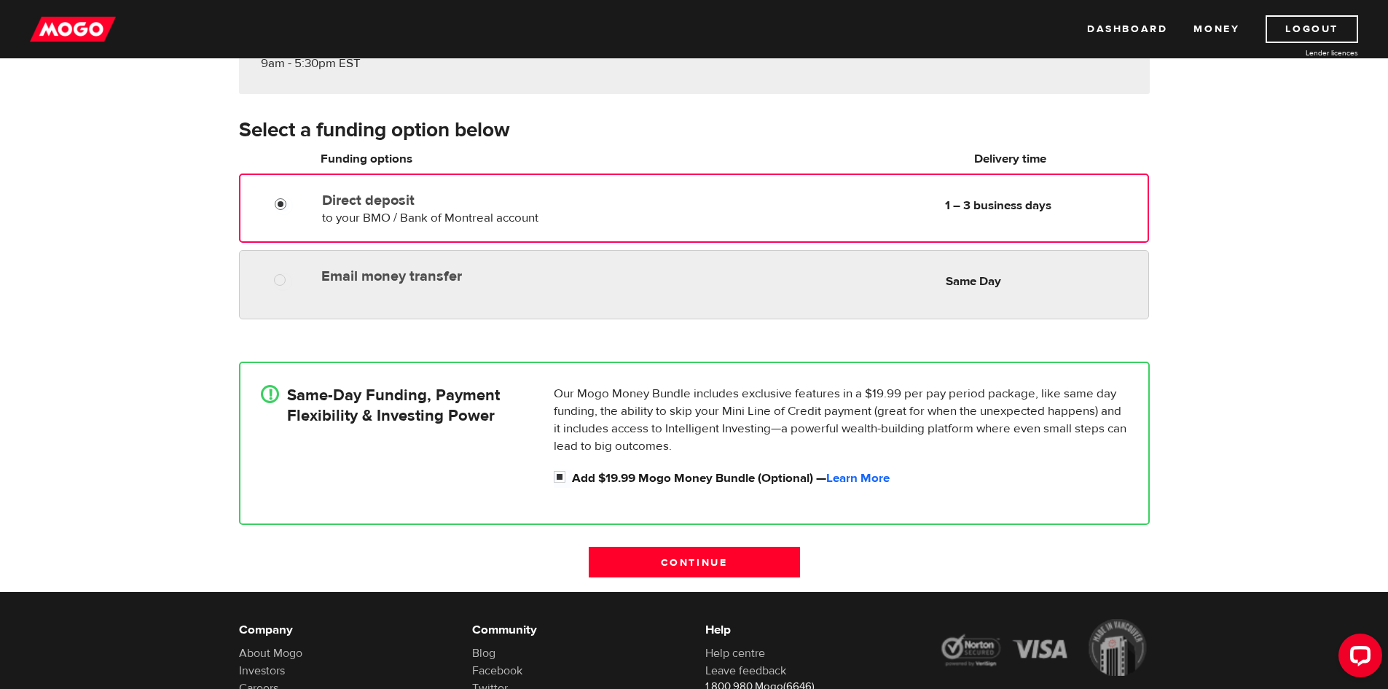
radio input "true"
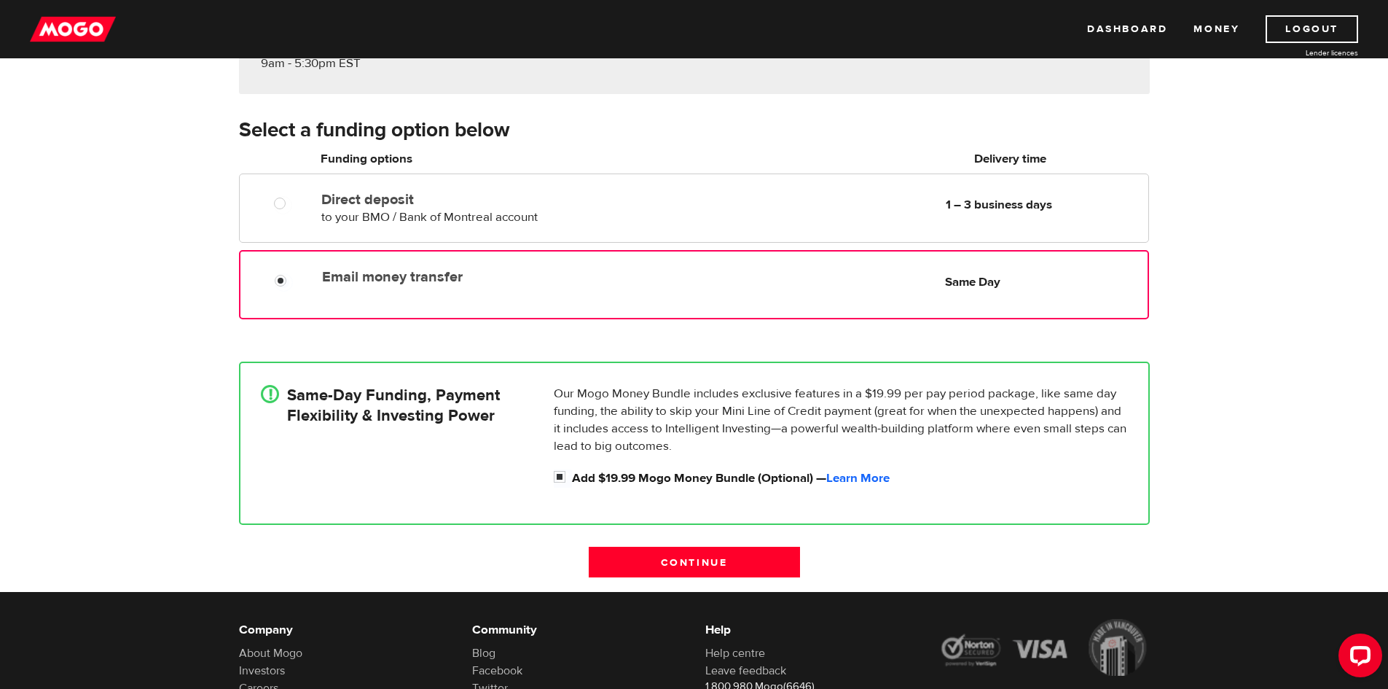
click at [519, 278] on label "Email money transfer" at bounding box center [489, 276] width 334 height 17
click at [293, 278] on input "Email money transfer" at bounding box center [284, 282] width 18 height 18
click at [712, 558] on input "Continue" at bounding box center [694, 562] width 211 height 31
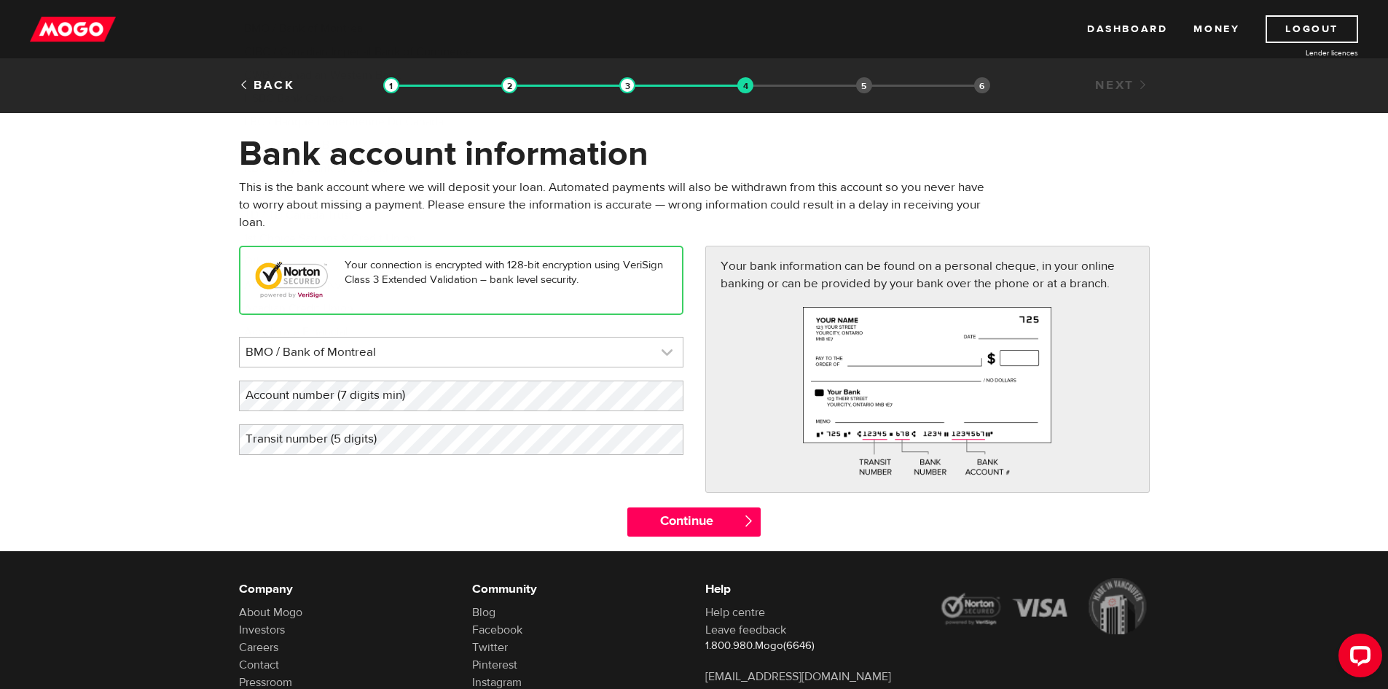
click at [444, 351] on link at bounding box center [461, 351] width 443 height 29
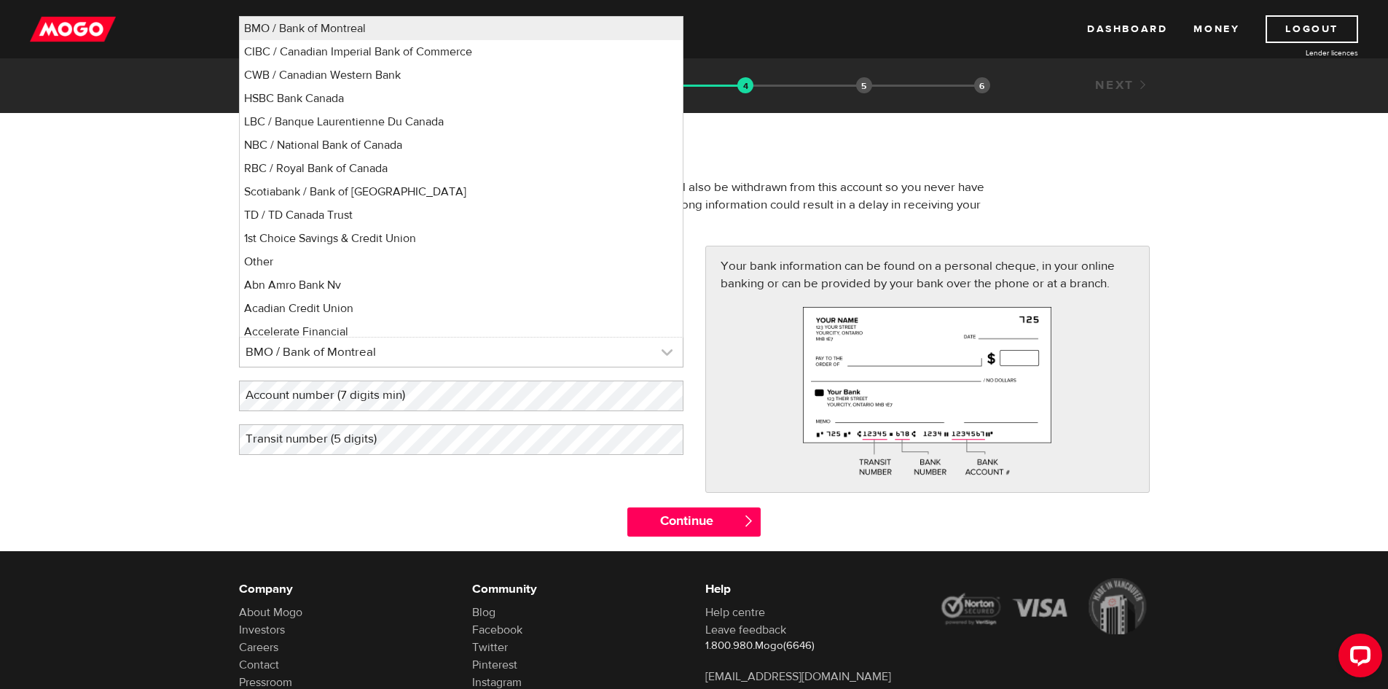
click at [453, 351] on link at bounding box center [461, 351] width 443 height 29
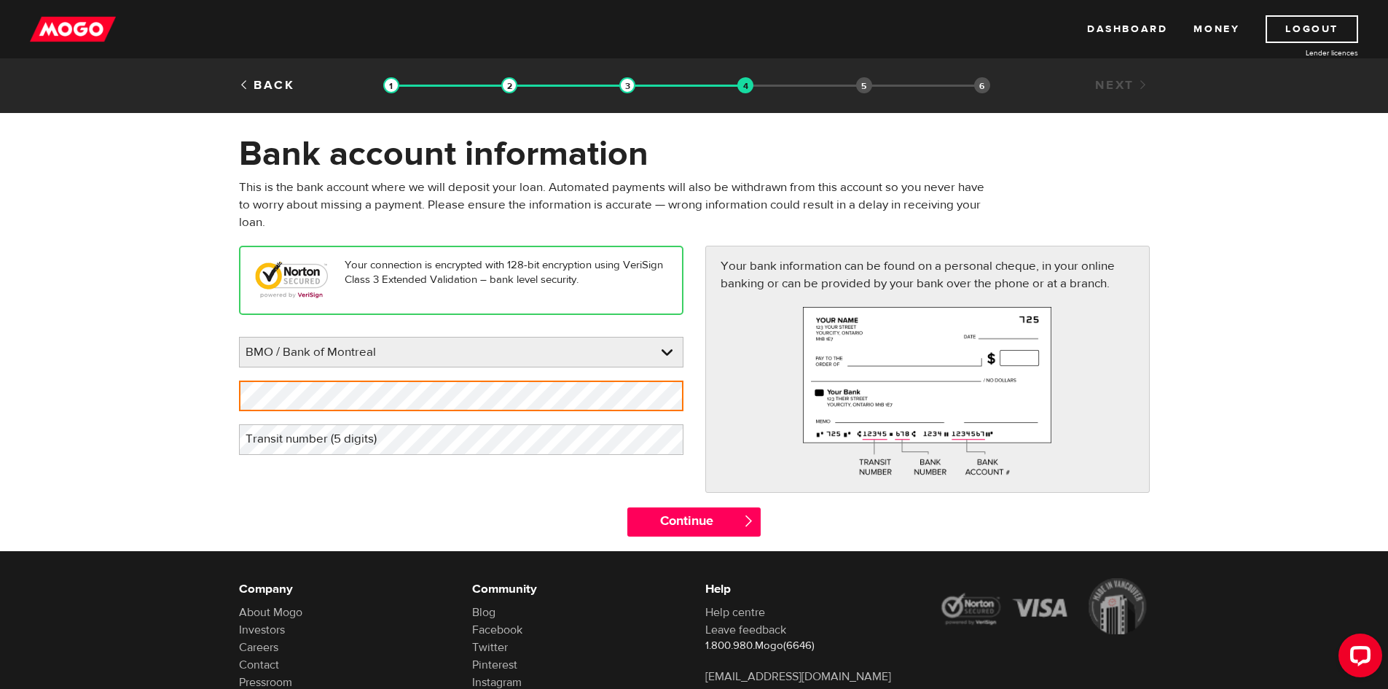
click at [340, 436] on label "Transit number (5 digits)" at bounding box center [323, 439] width 168 height 30
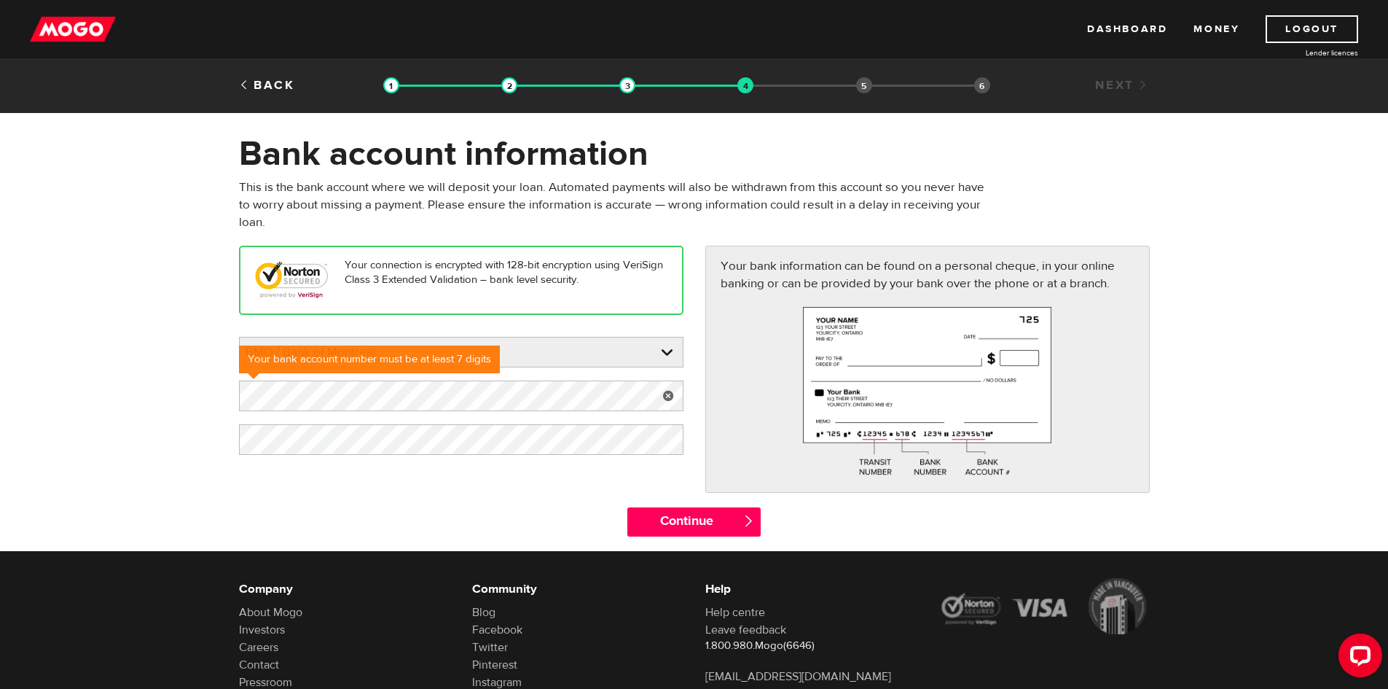
click at [400, 515] on div "Continue " at bounding box center [694, 529] width 933 height 44
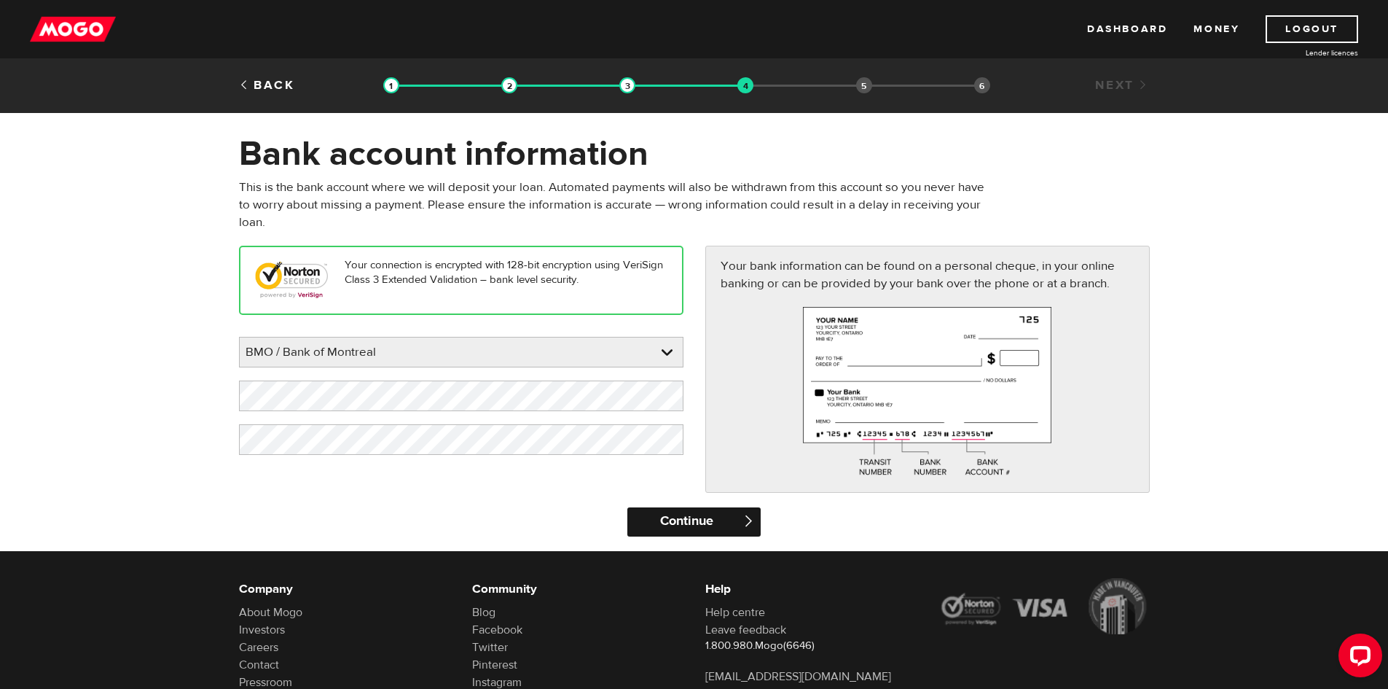
click at [706, 528] on input "Continue" at bounding box center [693, 521] width 133 height 29
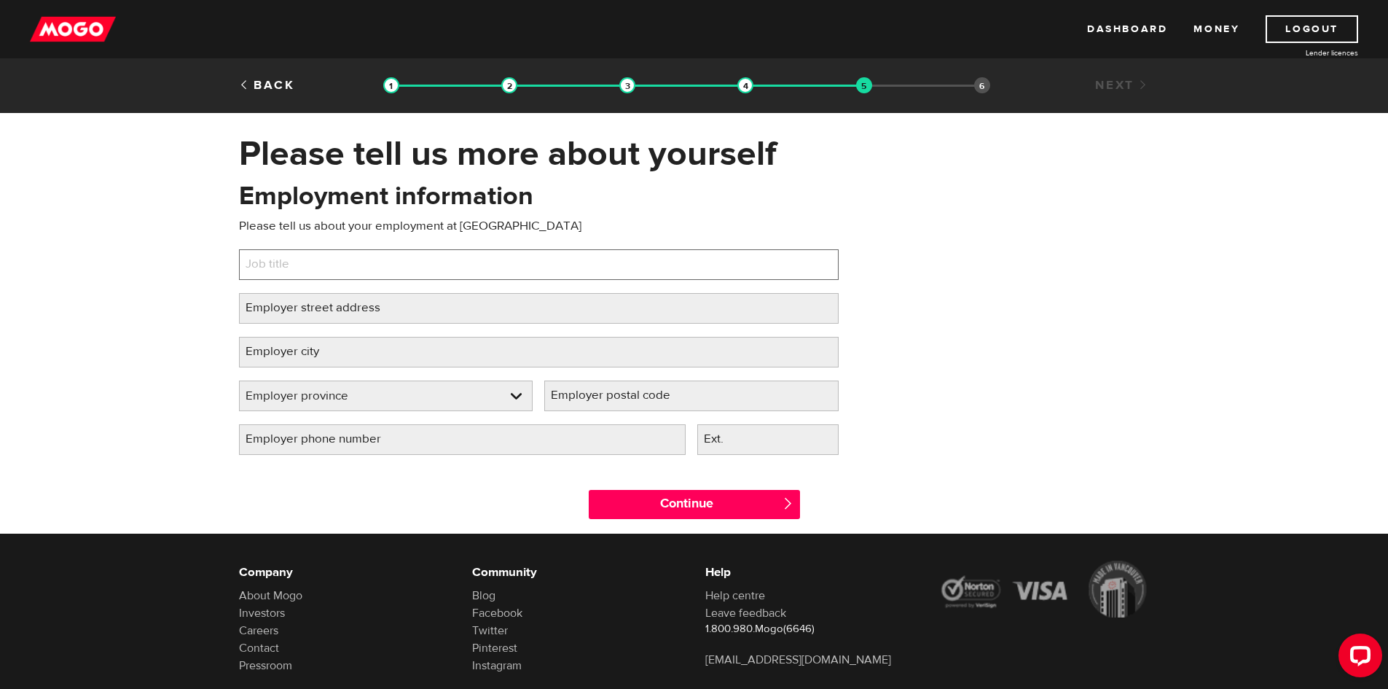
click at [514, 278] on input "Job title" at bounding box center [539, 264] width 600 height 31
type input "Forklift operator"
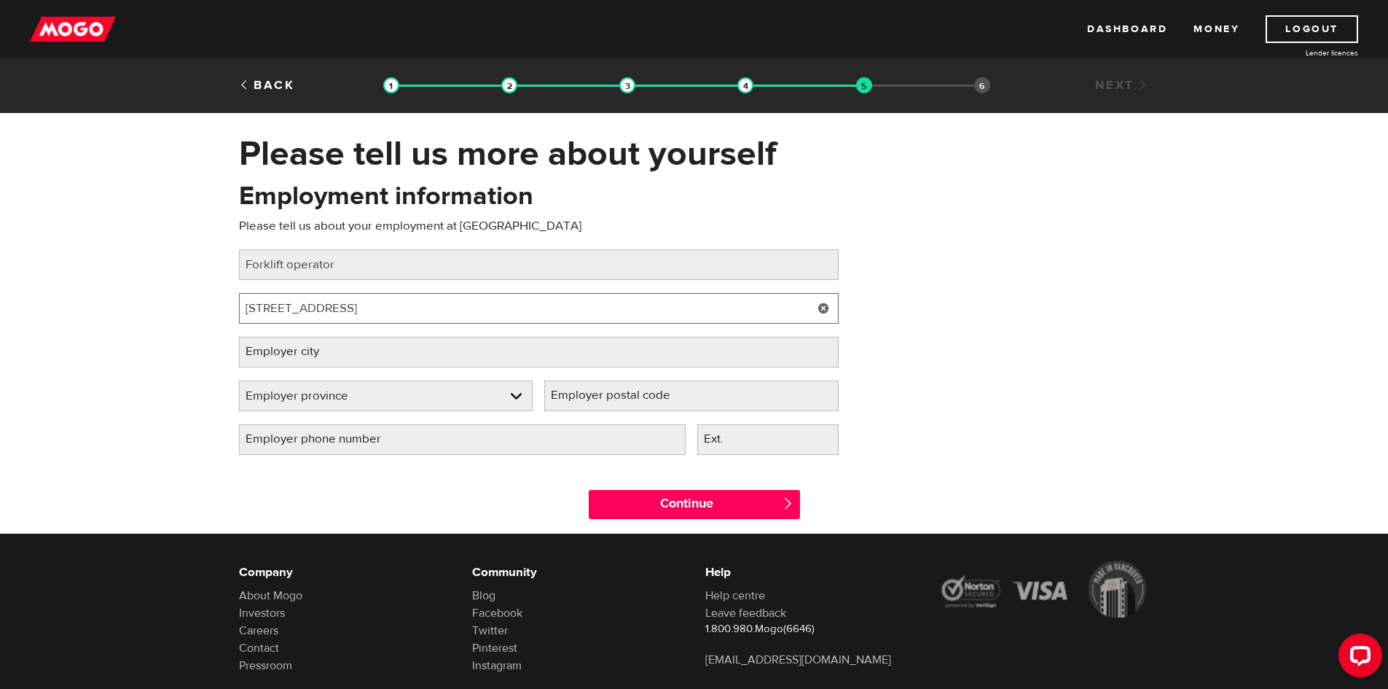
type input "164 hill street north"
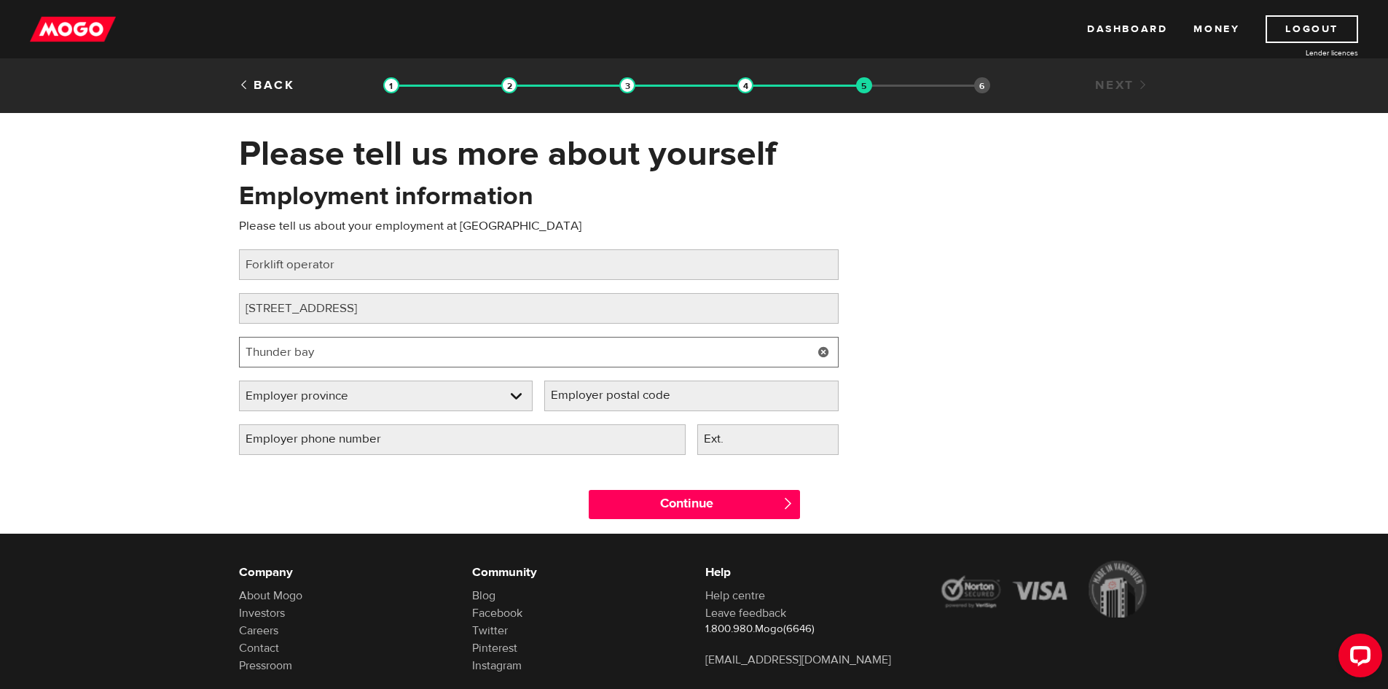
type input "Thunder bay"
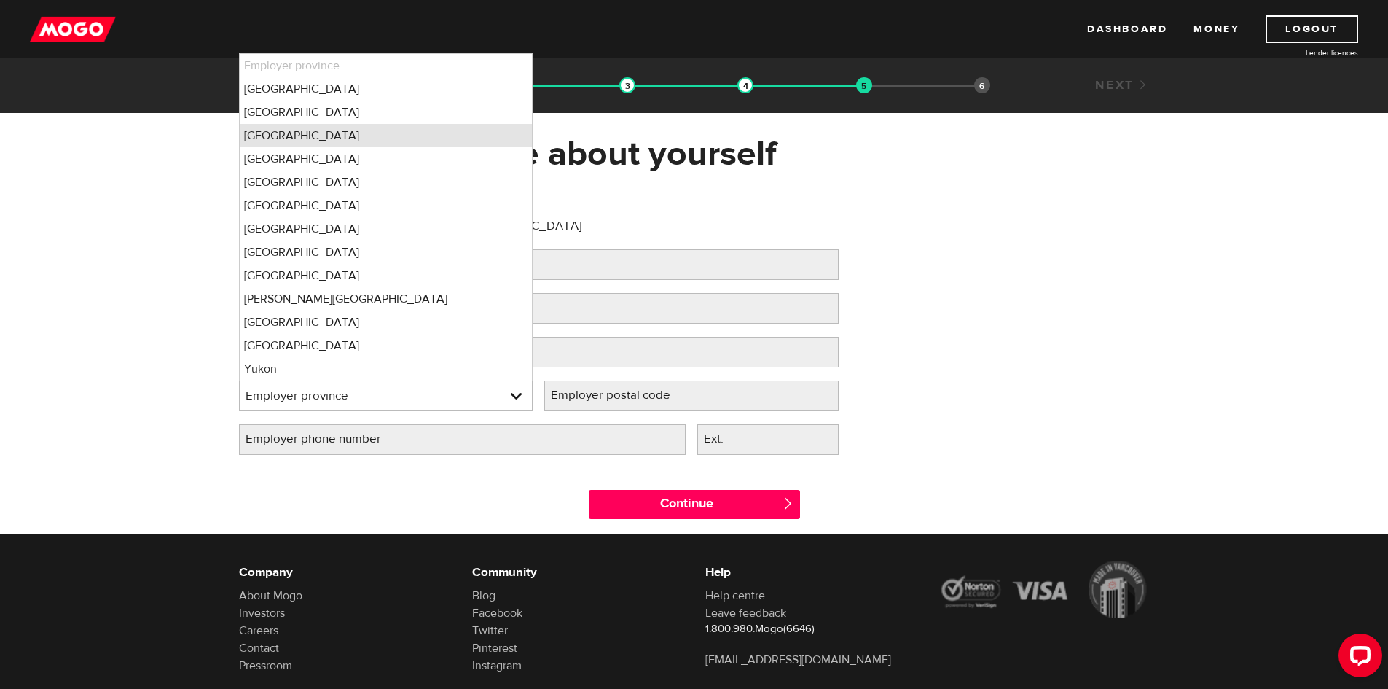
click at [427, 129] on li "Ontario" at bounding box center [386, 135] width 293 height 23
select select "ON"
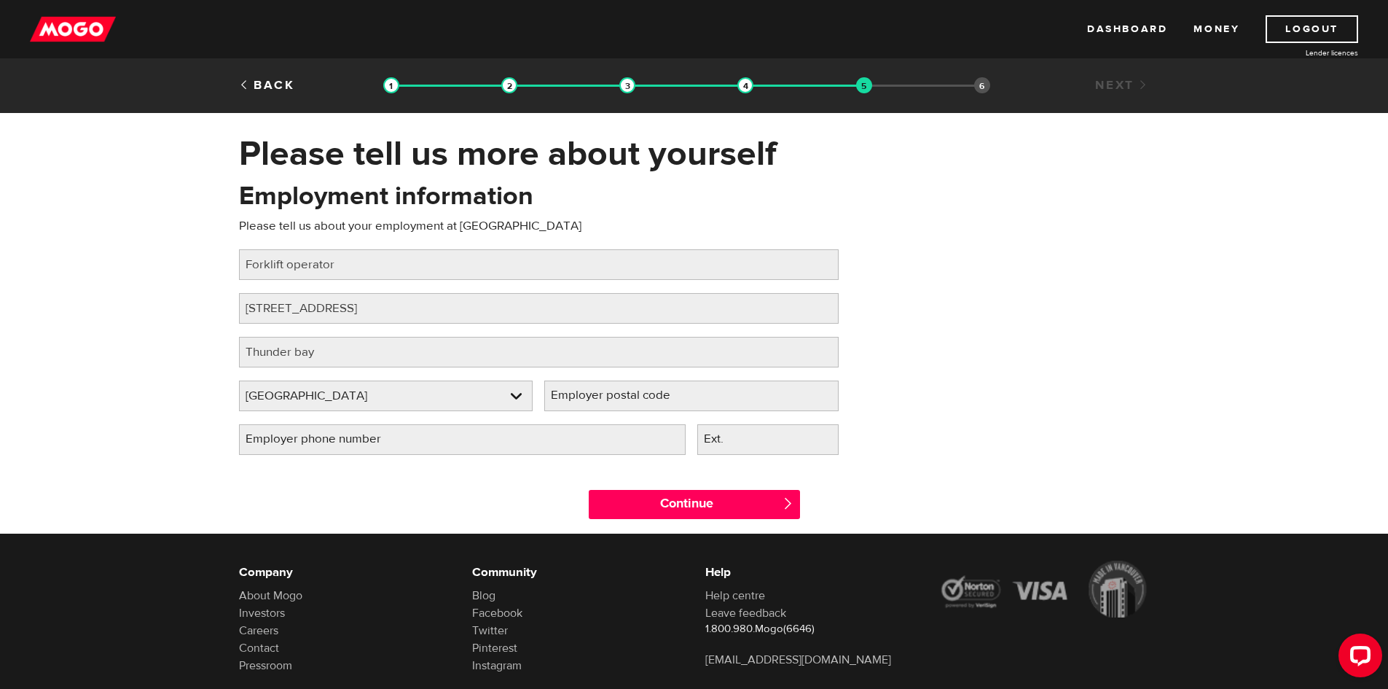
click at [634, 405] on label "Employer postal code" at bounding box center [622, 395] width 156 height 30
click at [634, 405] on input "Employer postal code" at bounding box center [691, 395] width 294 height 31
click at [634, 405] on label "Employer postal code" at bounding box center [622, 395] width 156 height 30
click at [634, 405] on input "Employer postal code" at bounding box center [691, 395] width 294 height 31
click at [634, 405] on label "Employer postal code" at bounding box center [622, 395] width 156 height 30
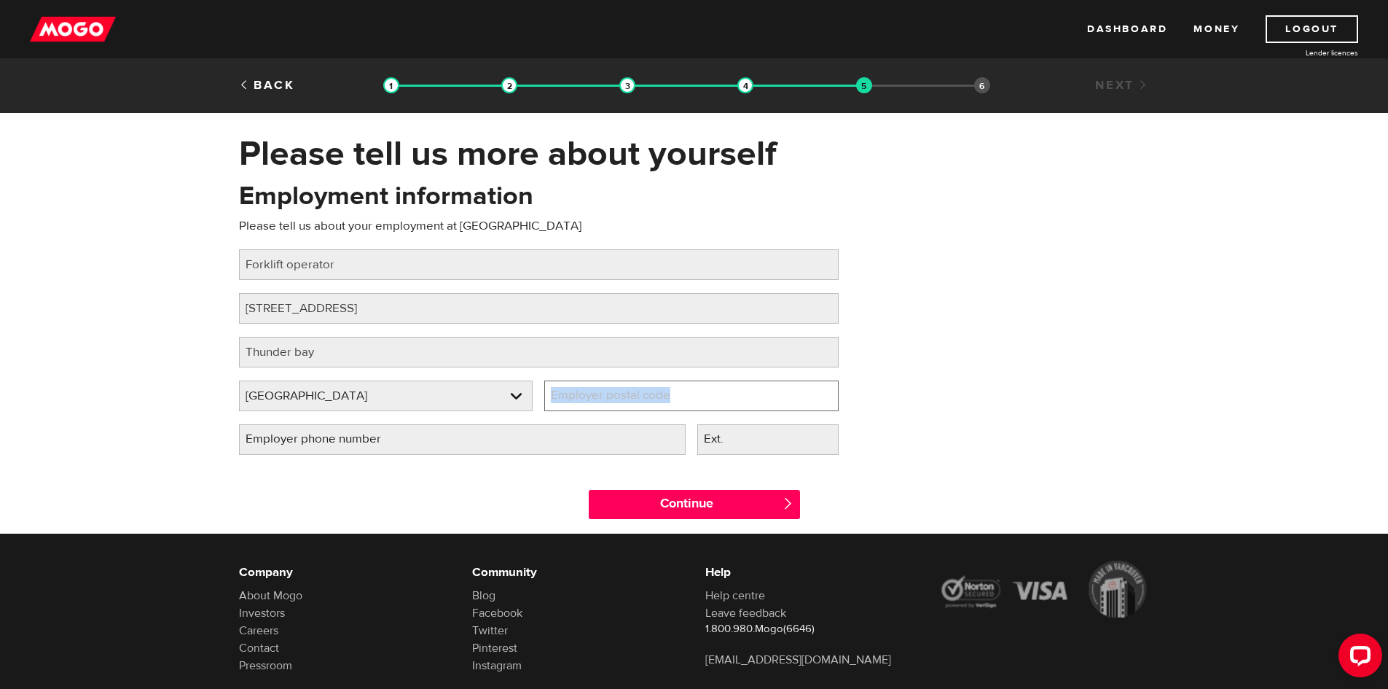
click at [634, 405] on input "Employer postal code" at bounding box center [691, 395] width 294 height 31
click at [634, 405] on label "Employer postal code" at bounding box center [622, 395] width 156 height 30
click at [634, 405] on input "Employer postal code" at bounding box center [691, 395] width 294 height 31
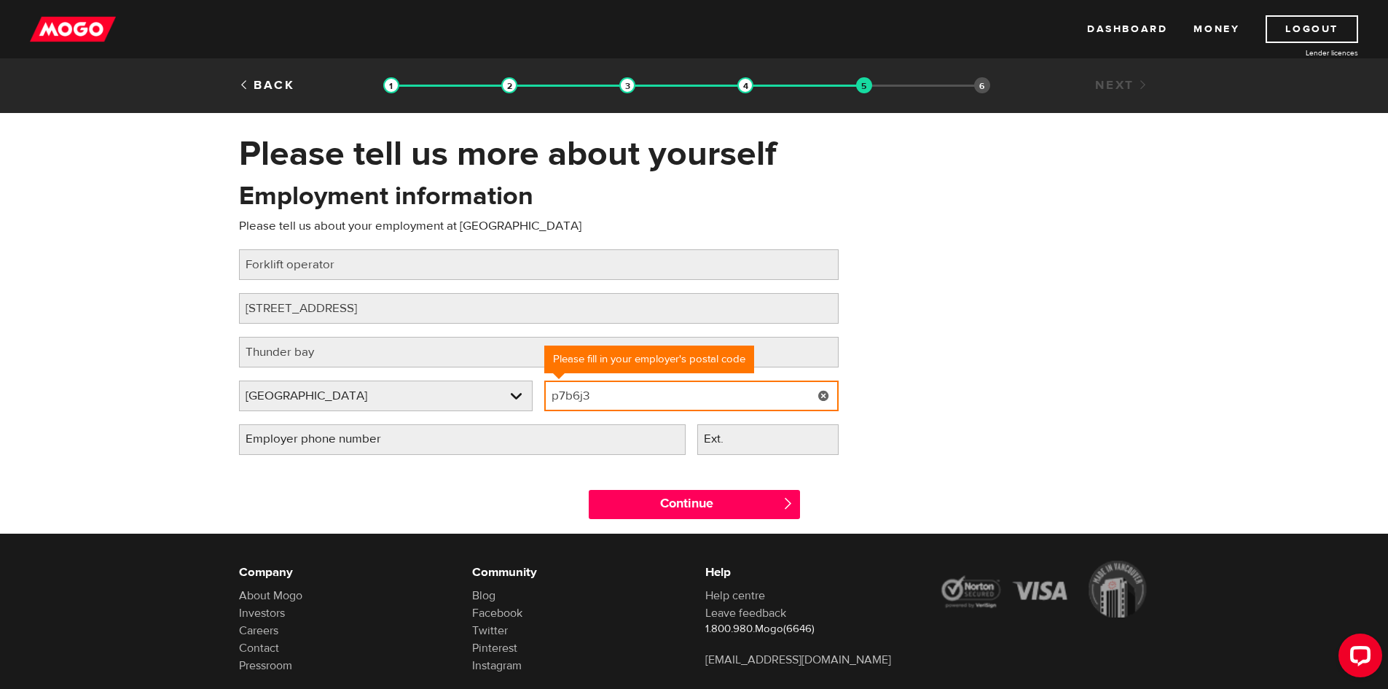
type input "p7b6j3"
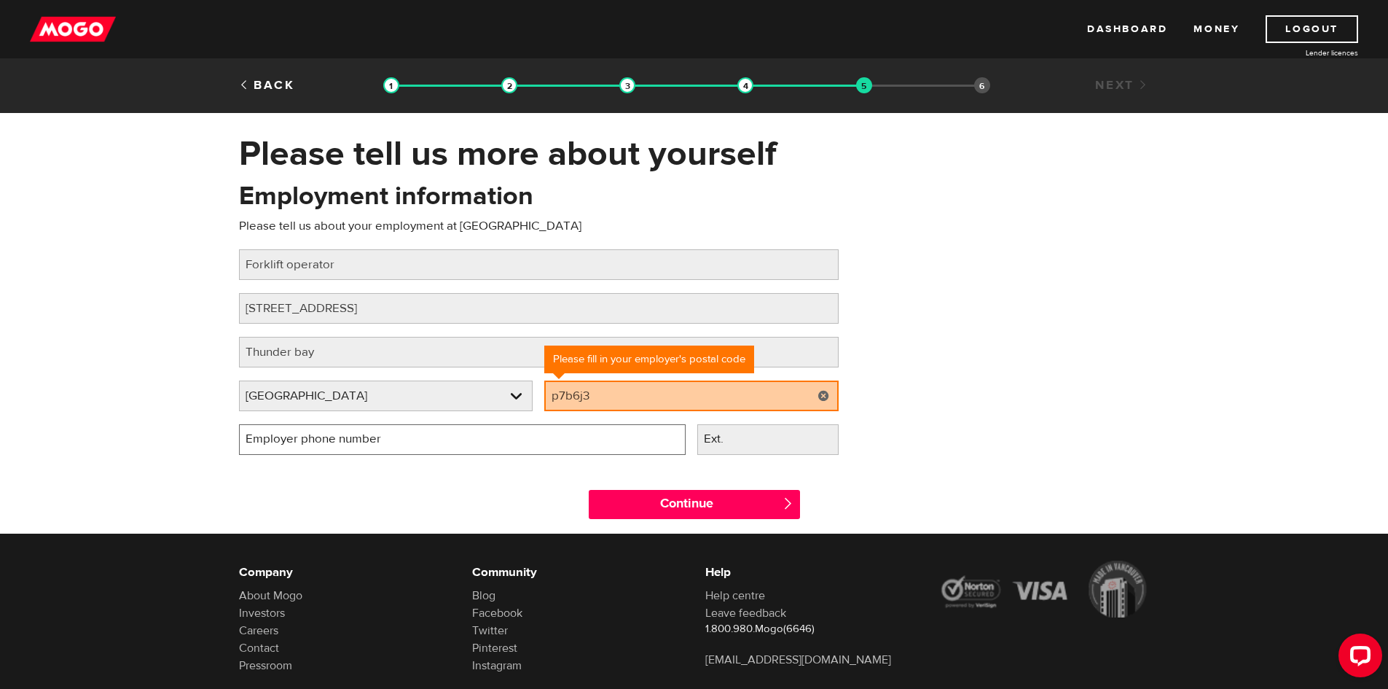
click at [433, 440] on input "Employer phone number" at bounding box center [462, 439] width 447 height 31
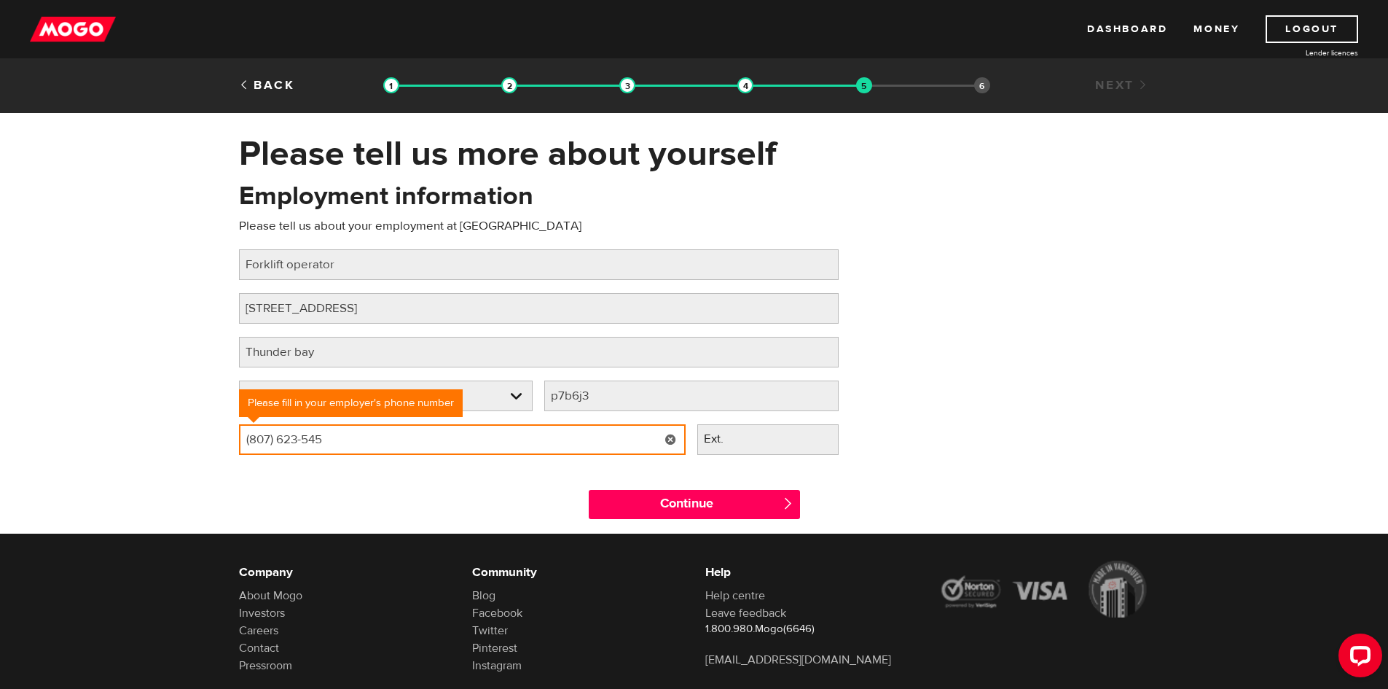
type input "(807) 623-5459"
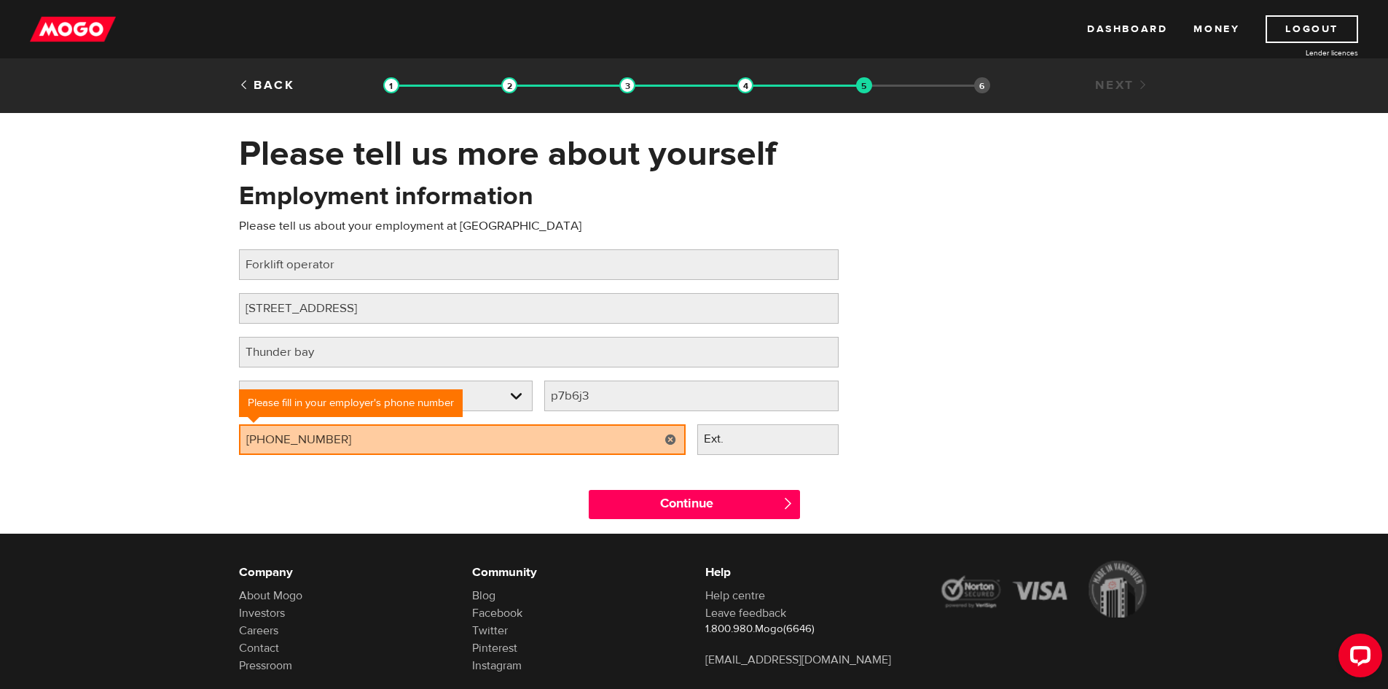
click at [461, 484] on div "Continue " at bounding box center [694, 501] width 933 height 66
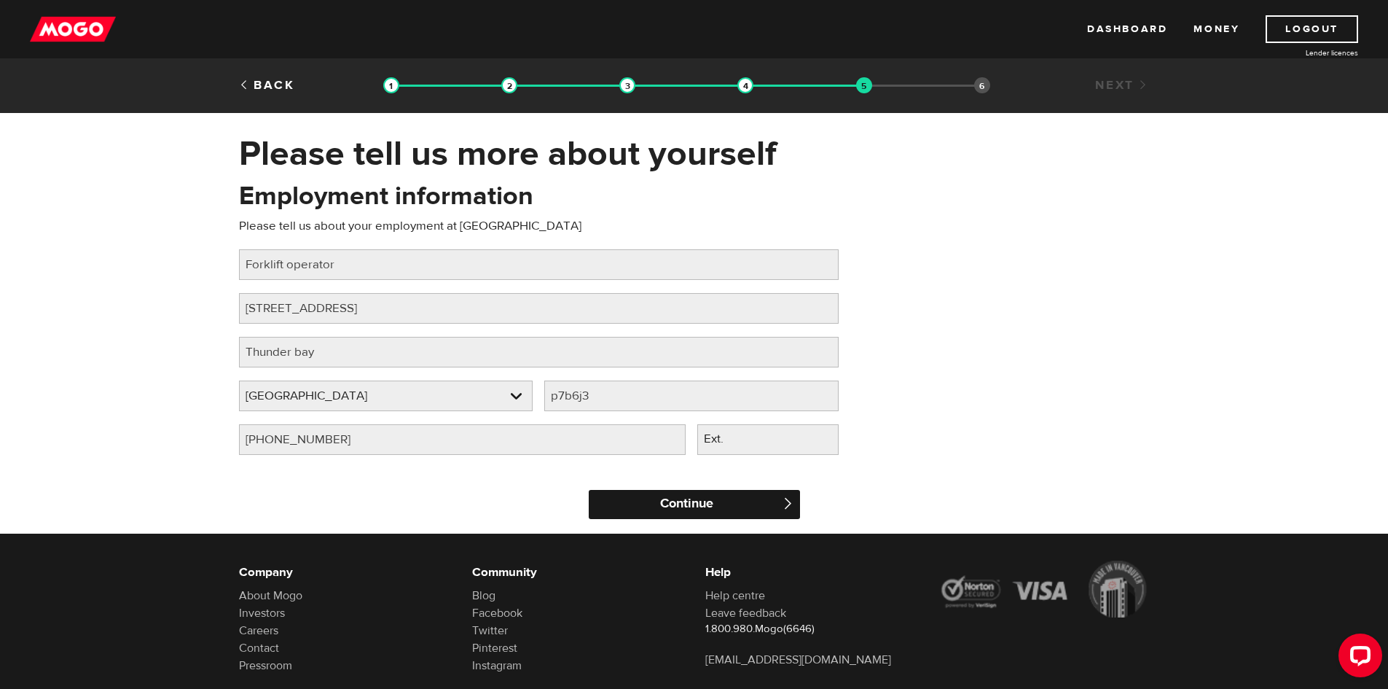
click at [677, 505] on input "Continue" at bounding box center [694, 504] width 211 height 29
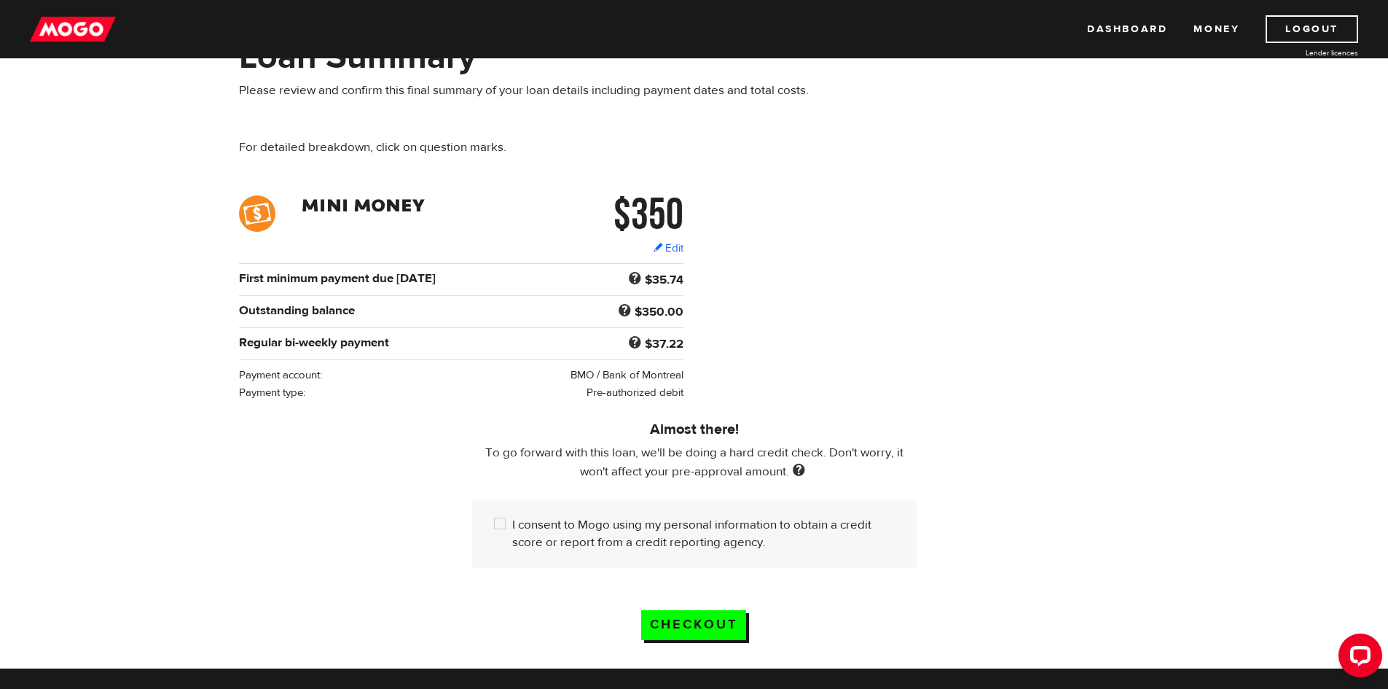
scroll to position [146, 0]
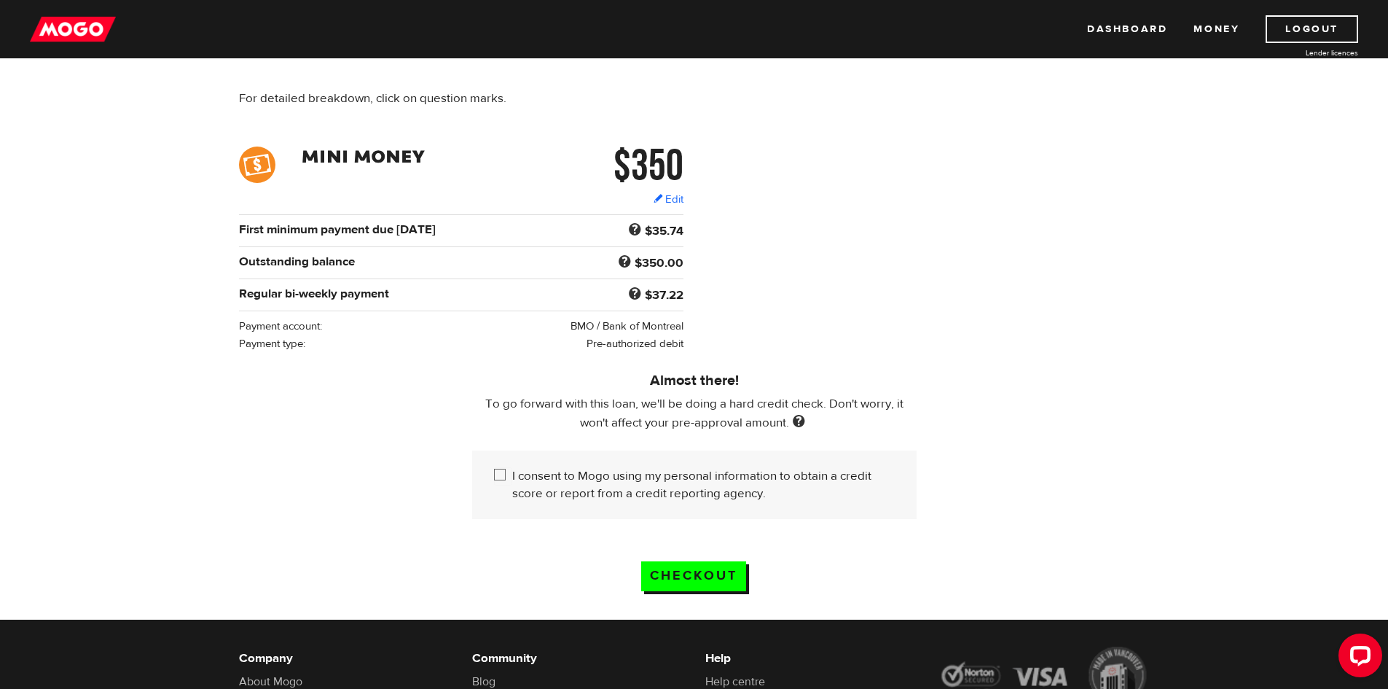
click at [490, 473] on div "I consent to Mogo using my personal information to obtain a credit score or rep…" at bounding box center [694, 484] width 444 height 68
click at [501, 470] on input "I consent to Mogo using my personal information to obtain a credit score or rep…" at bounding box center [503, 476] width 18 height 18
checkbox input "true"
click at [697, 568] on input "Checkout" at bounding box center [693, 576] width 105 height 30
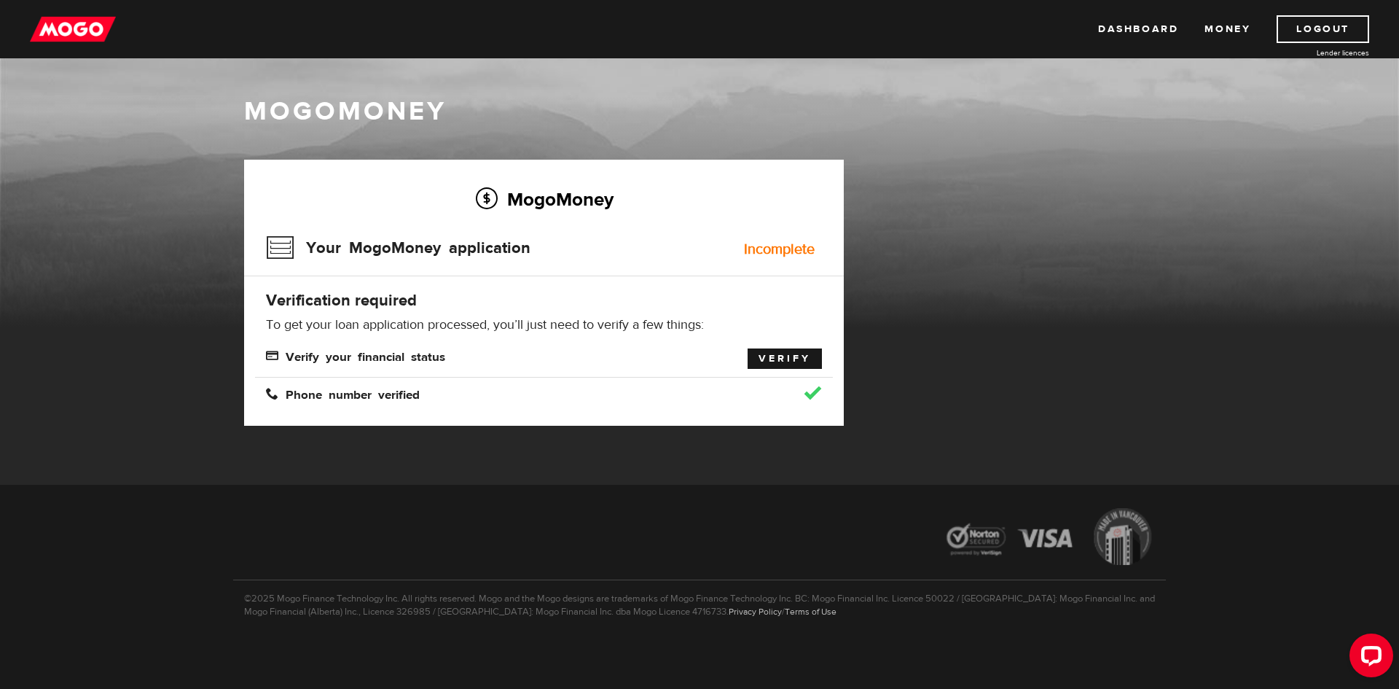
click at [791, 362] on link "Verify" at bounding box center [785, 358] width 74 height 20
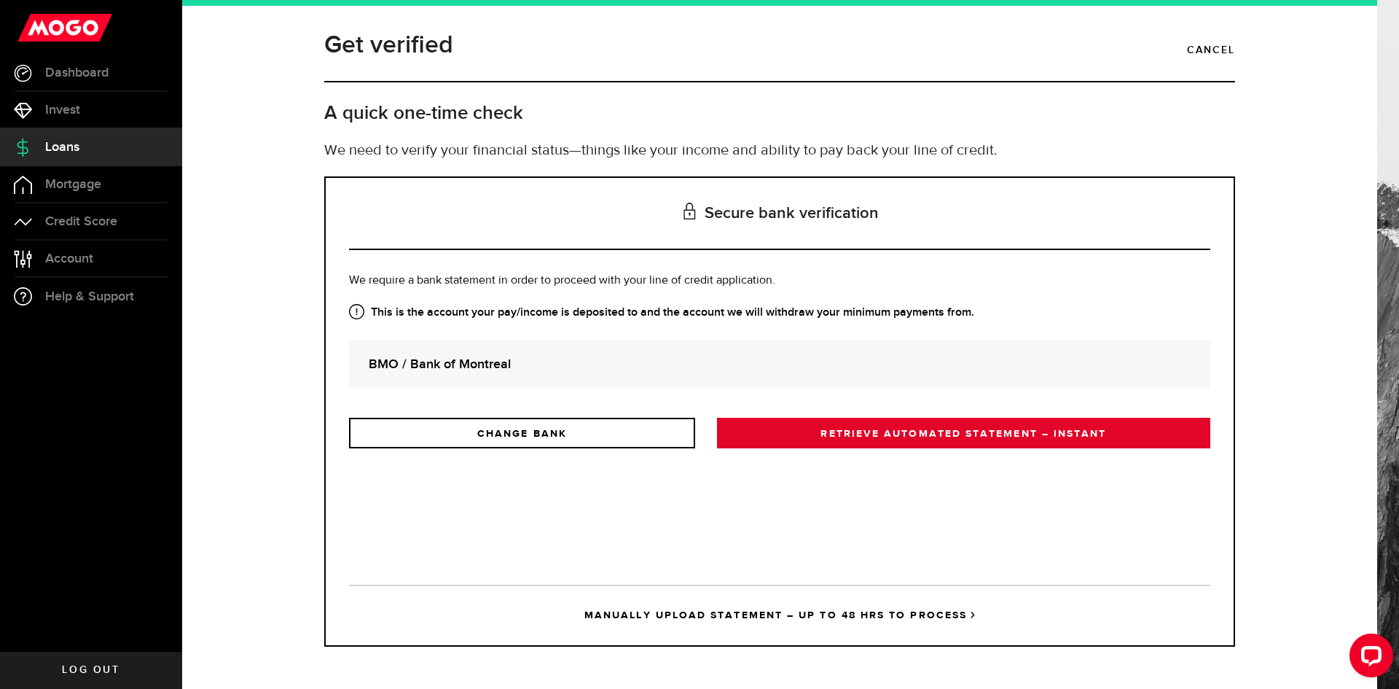
click at [850, 438] on link "RETRIEVE AUTOMATED STATEMENT – INSTANT" at bounding box center [963, 433] width 493 height 31
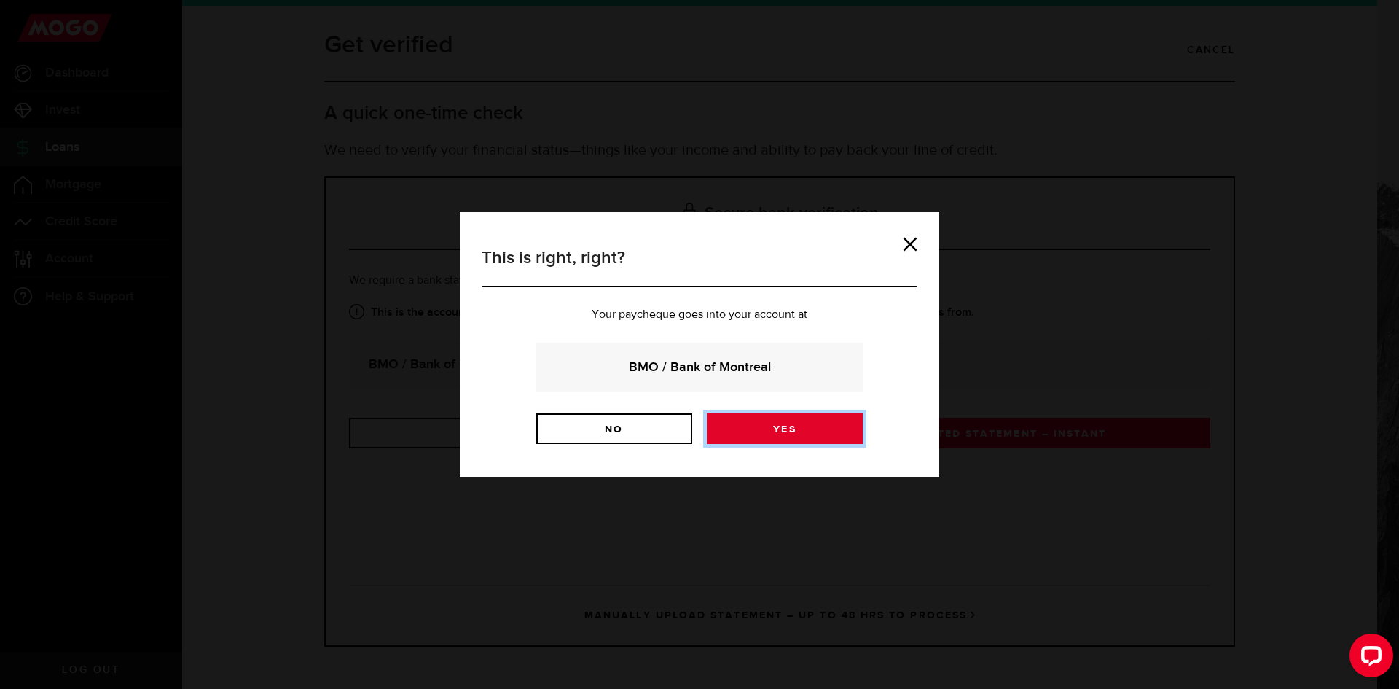
click at [812, 432] on link "Yes" at bounding box center [785, 428] width 156 height 31
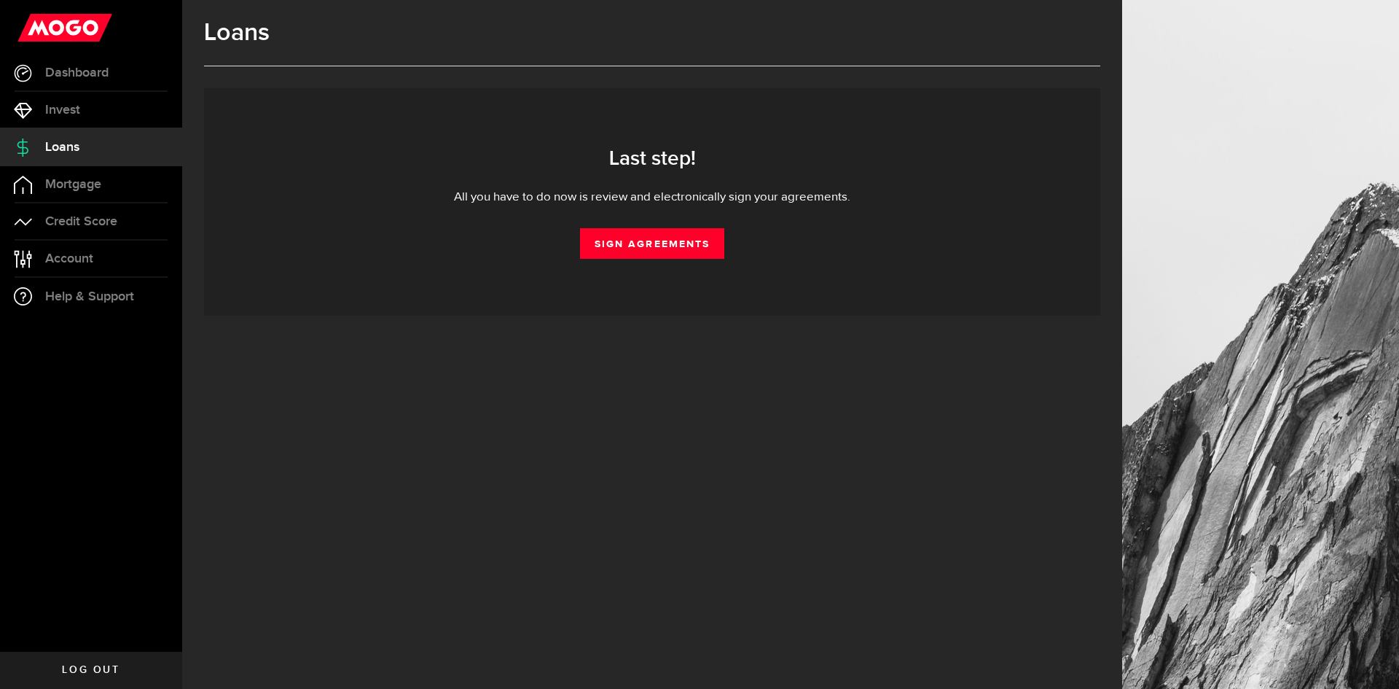
click at [673, 227] on div "Last step! All you have to do now is review and electronically sign your agreem…" at bounding box center [652, 202] width 853 height 114
click at [673, 246] on link "Sign Agreements" at bounding box center [652, 243] width 144 height 31
